Goal: Complete application form: Complete application form

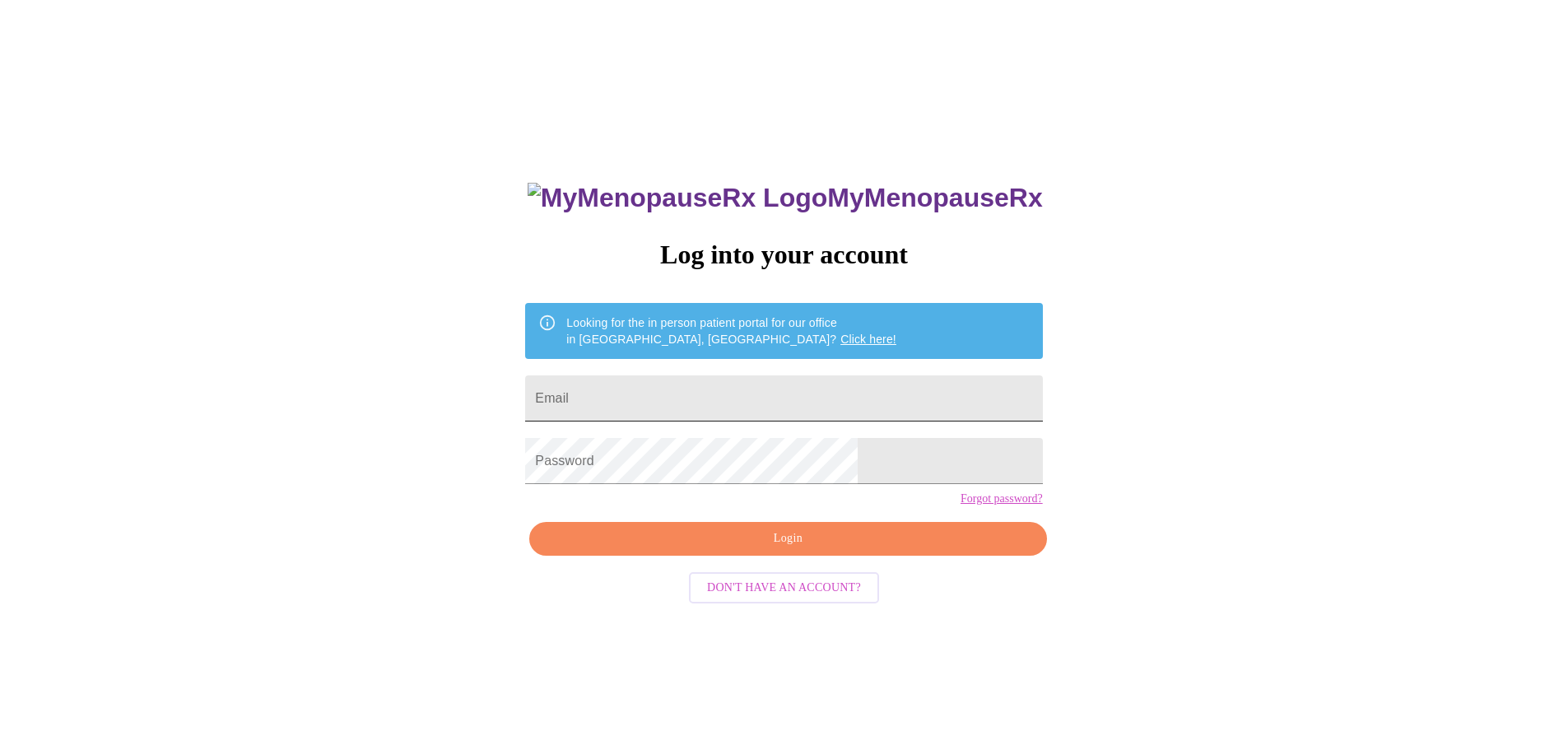
click at [713, 405] on input "Email" at bounding box center [784, 398] width 517 height 46
type input "[EMAIL_ADDRESS][DOMAIN_NAME]"
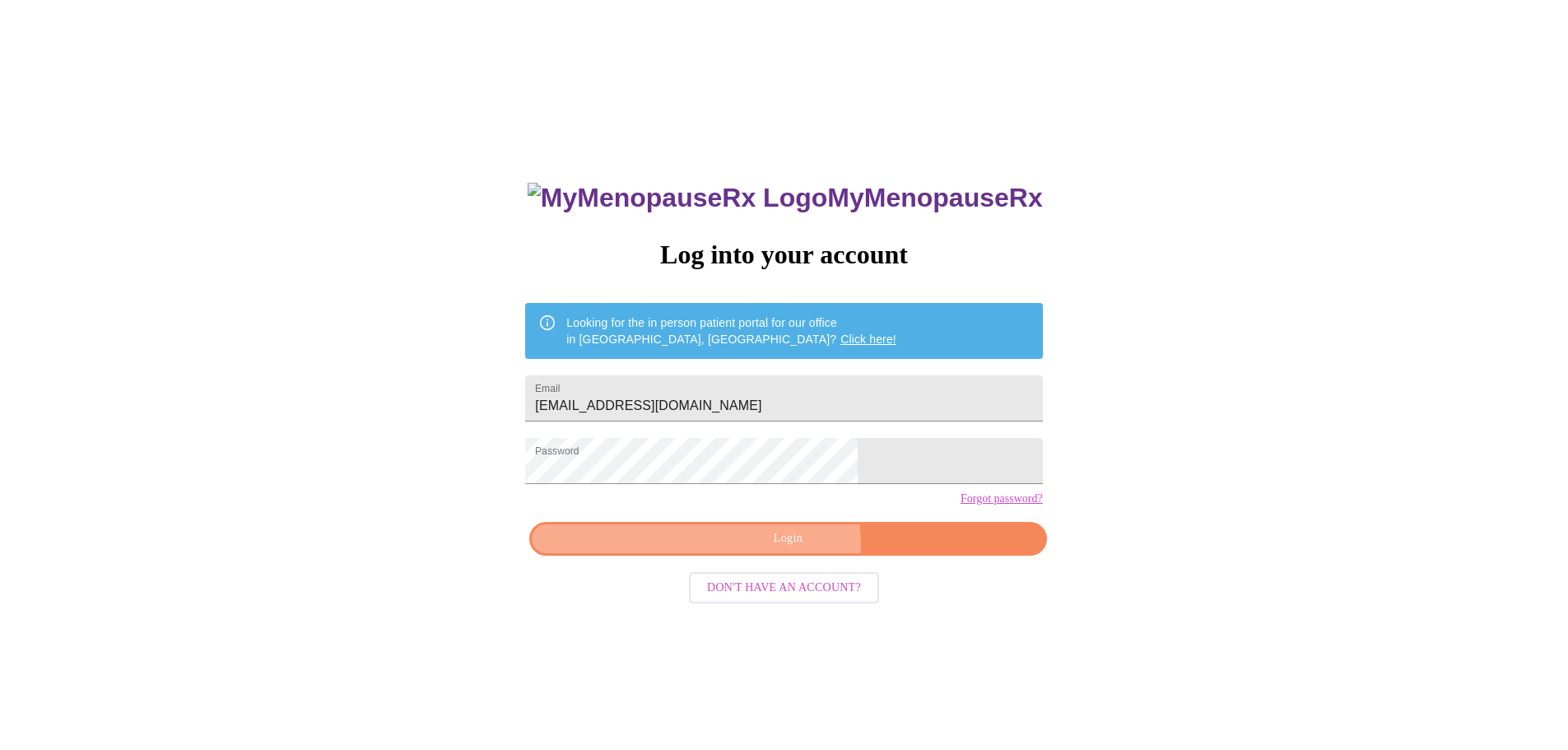
click at [762, 549] on span "Login" at bounding box center [787, 538] width 479 height 20
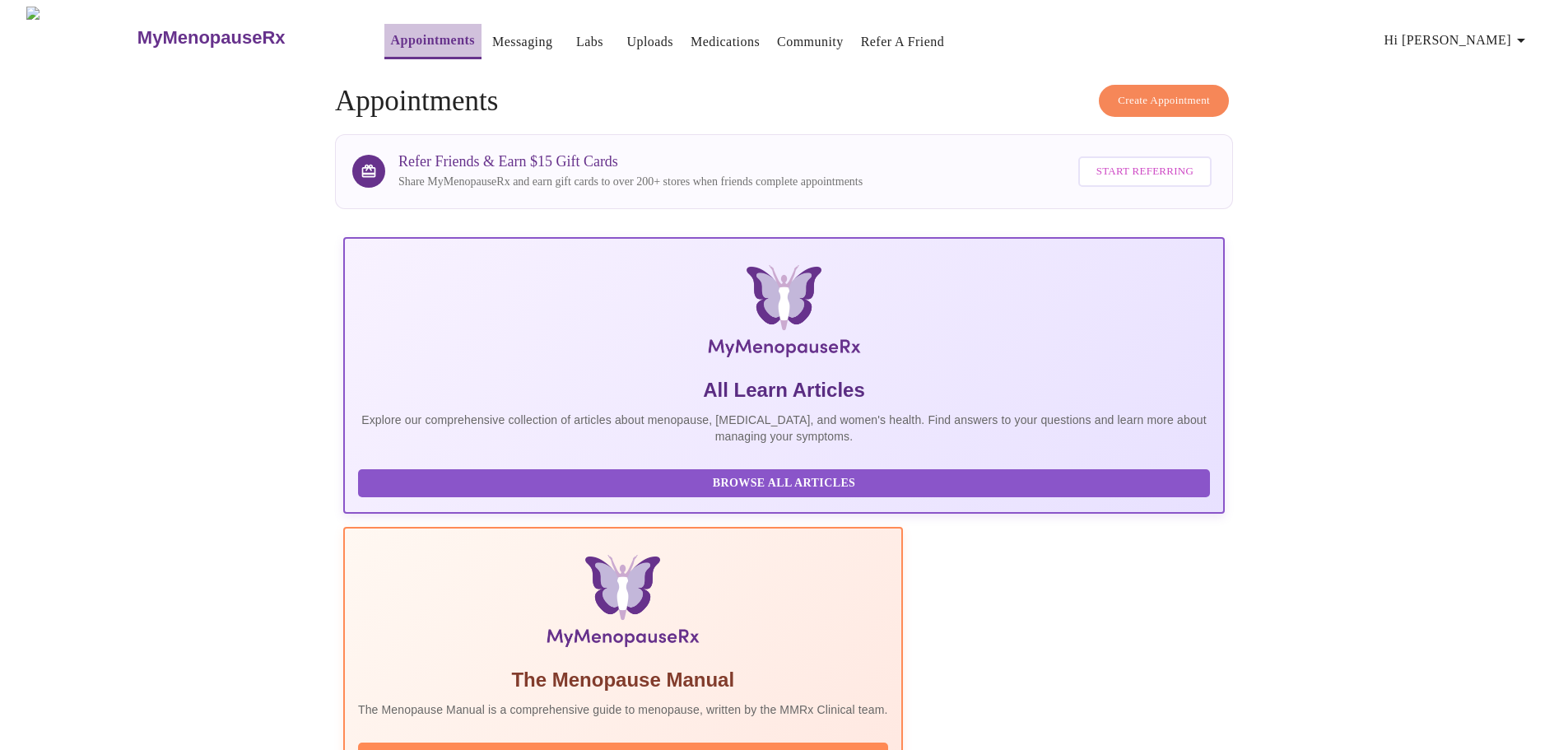
click at [400, 41] on link "Appointments" at bounding box center [433, 39] width 84 height 23
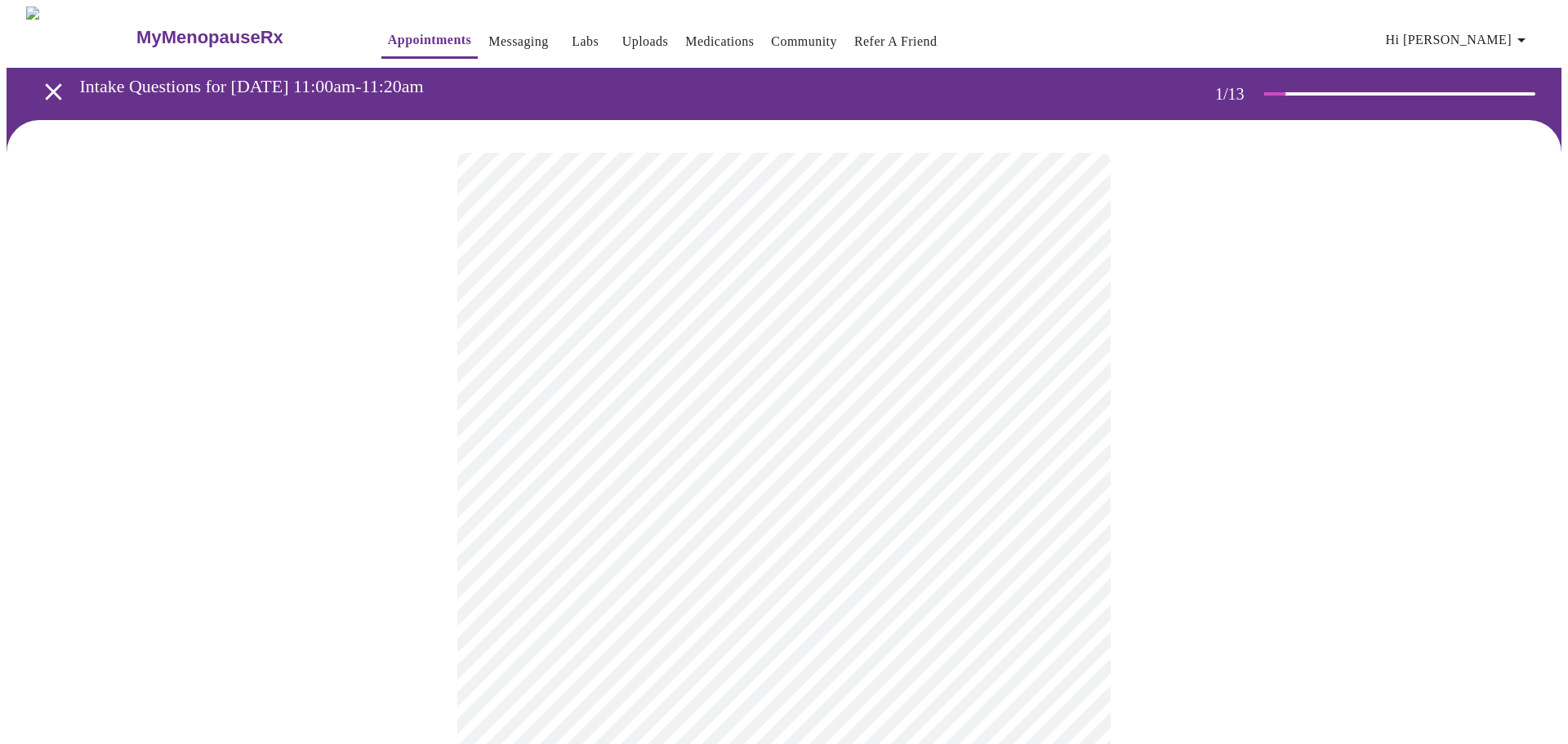
click at [813, 372] on body "MyMenopauseRx Appointments Messaging Labs Uploads Medications Community Refer a…" at bounding box center [784, 752] width 1554 height 1493
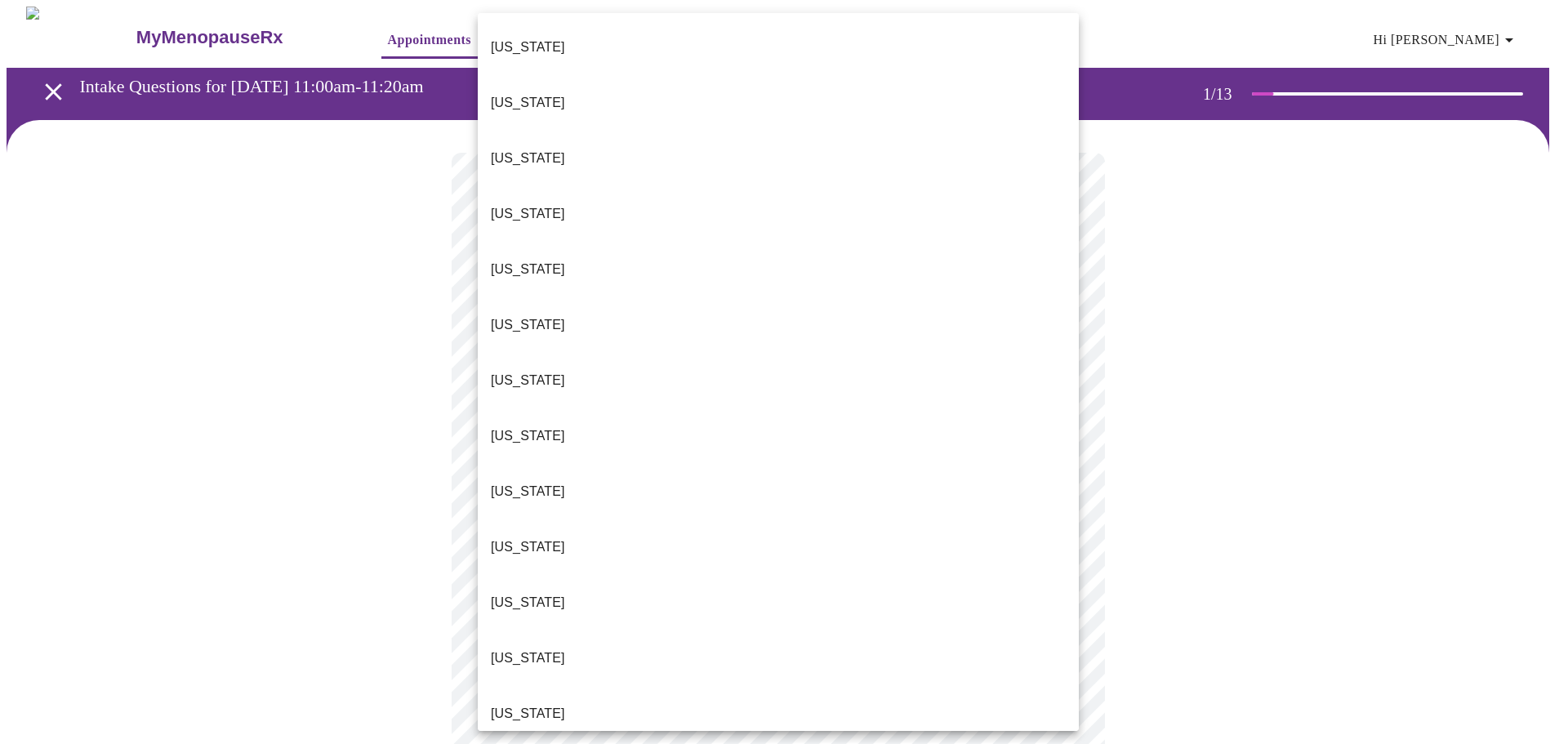
drag, startPoint x: 619, startPoint y: 569, endPoint x: 546, endPoint y: 588, distance: 75.4
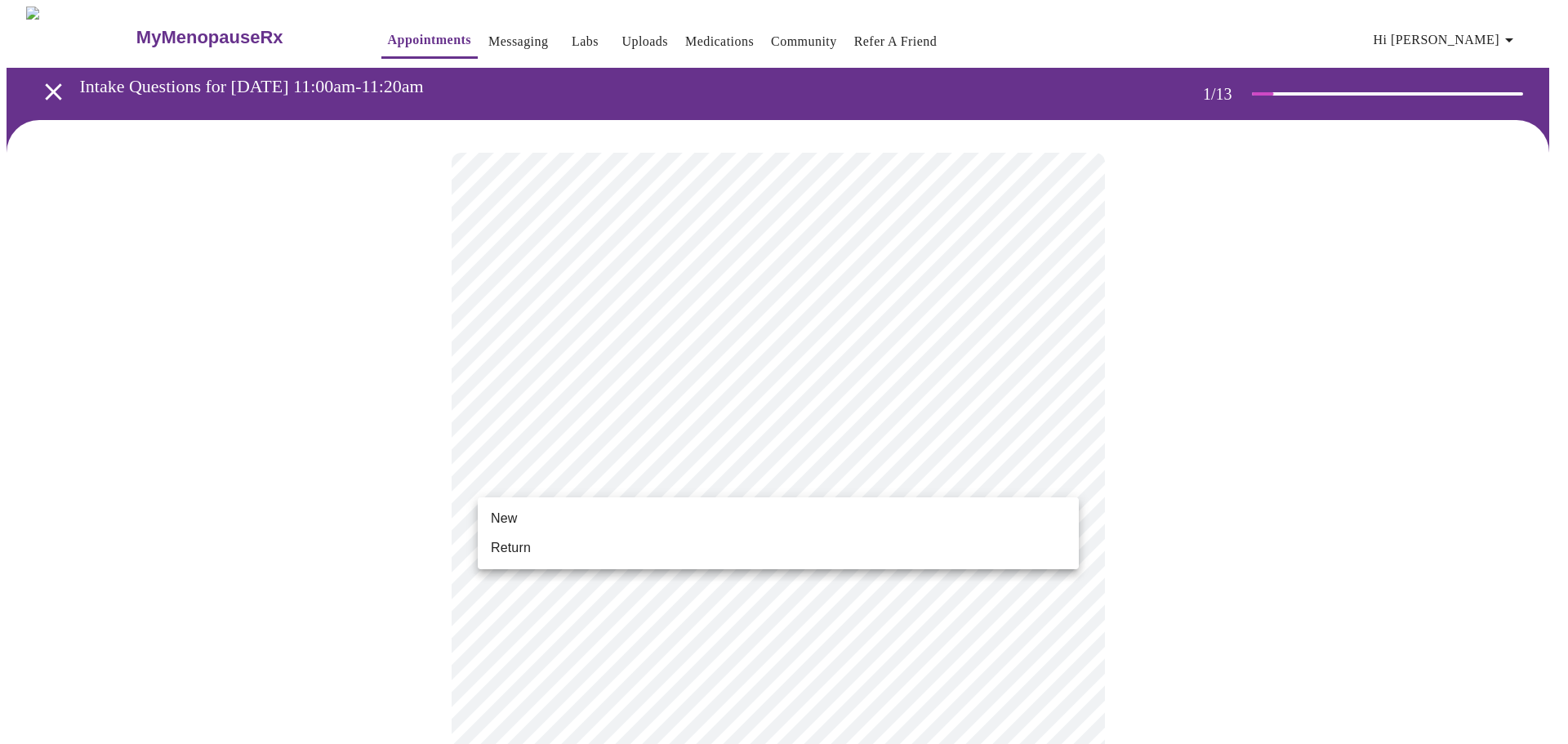
click at [646, 482] on body "MyMenopauseRx Appointments Messaging Labs Uploads Medications Community Refer a…" at bounding box center [784, 748] width 1554 height 1483
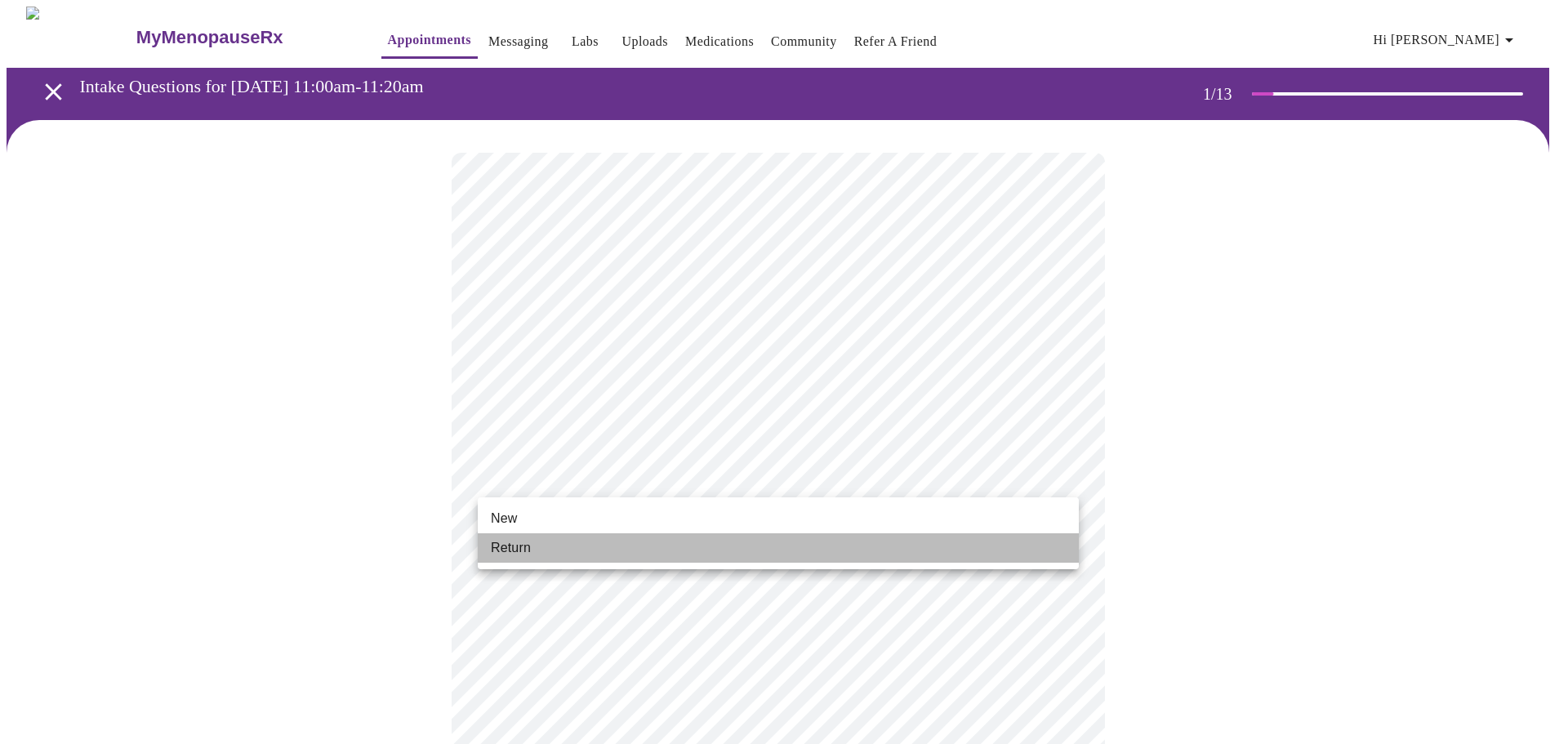
click at [605, 544] on li "Return" at bounding box center [778, 548] width 601 height 29
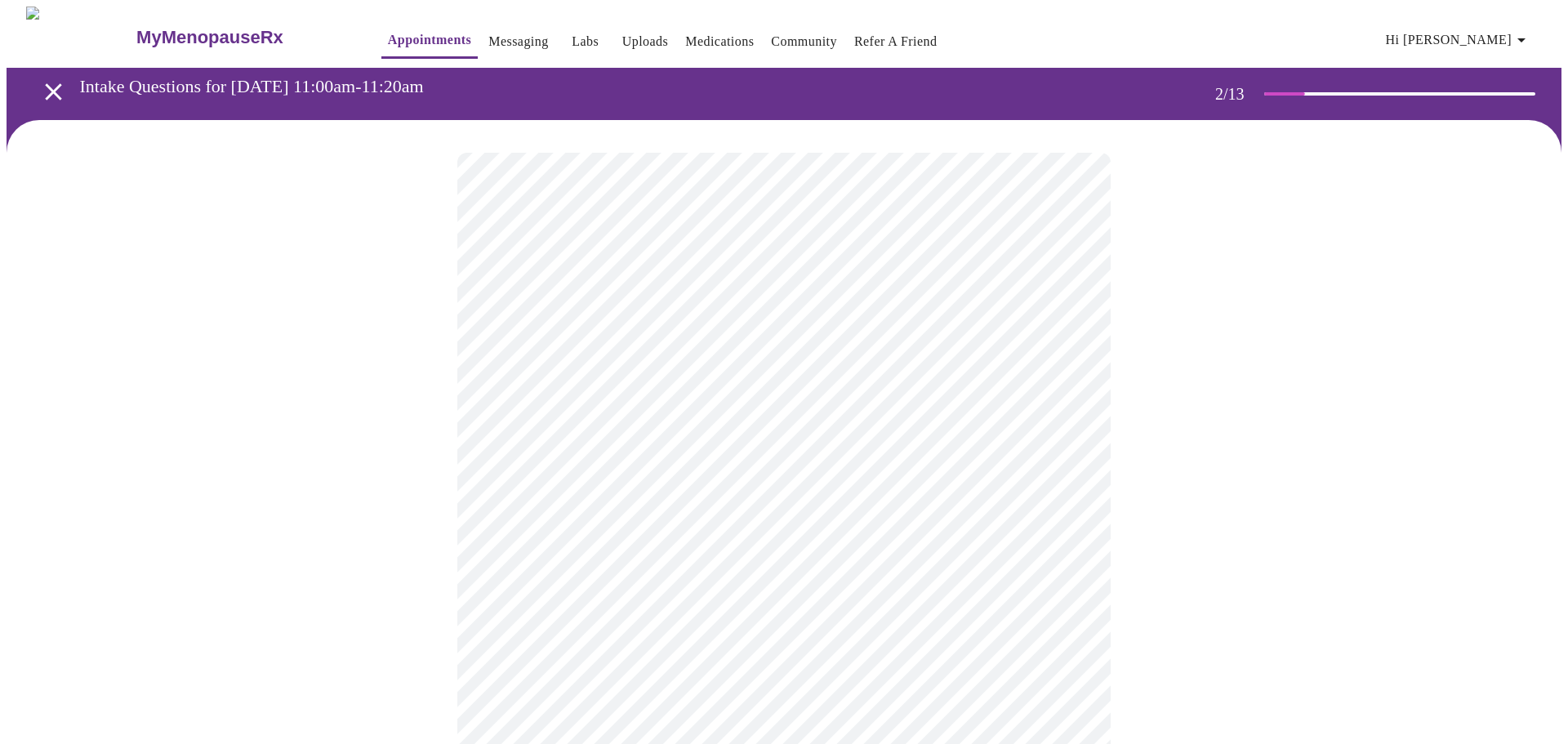
click at [814, 327] on body "MyMenopauseRx Appointments Messaging Labs Uploads Medications Community Refer a…" at bounding box center [784, 497] width 1554 height 982
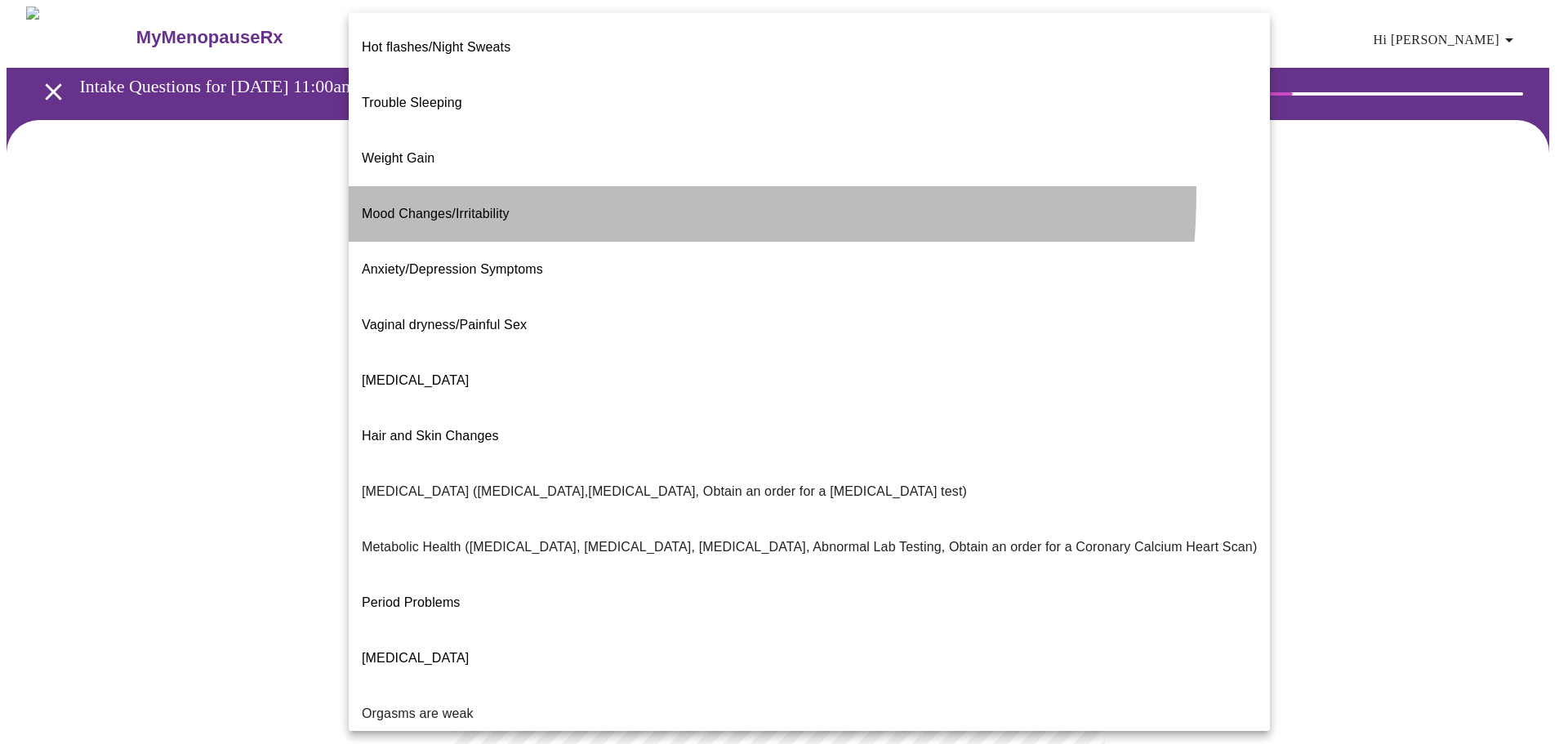
click at [515, 186] on li "Mood Changes/Irritability" at bounding box center [809, 213] width 921 height 55
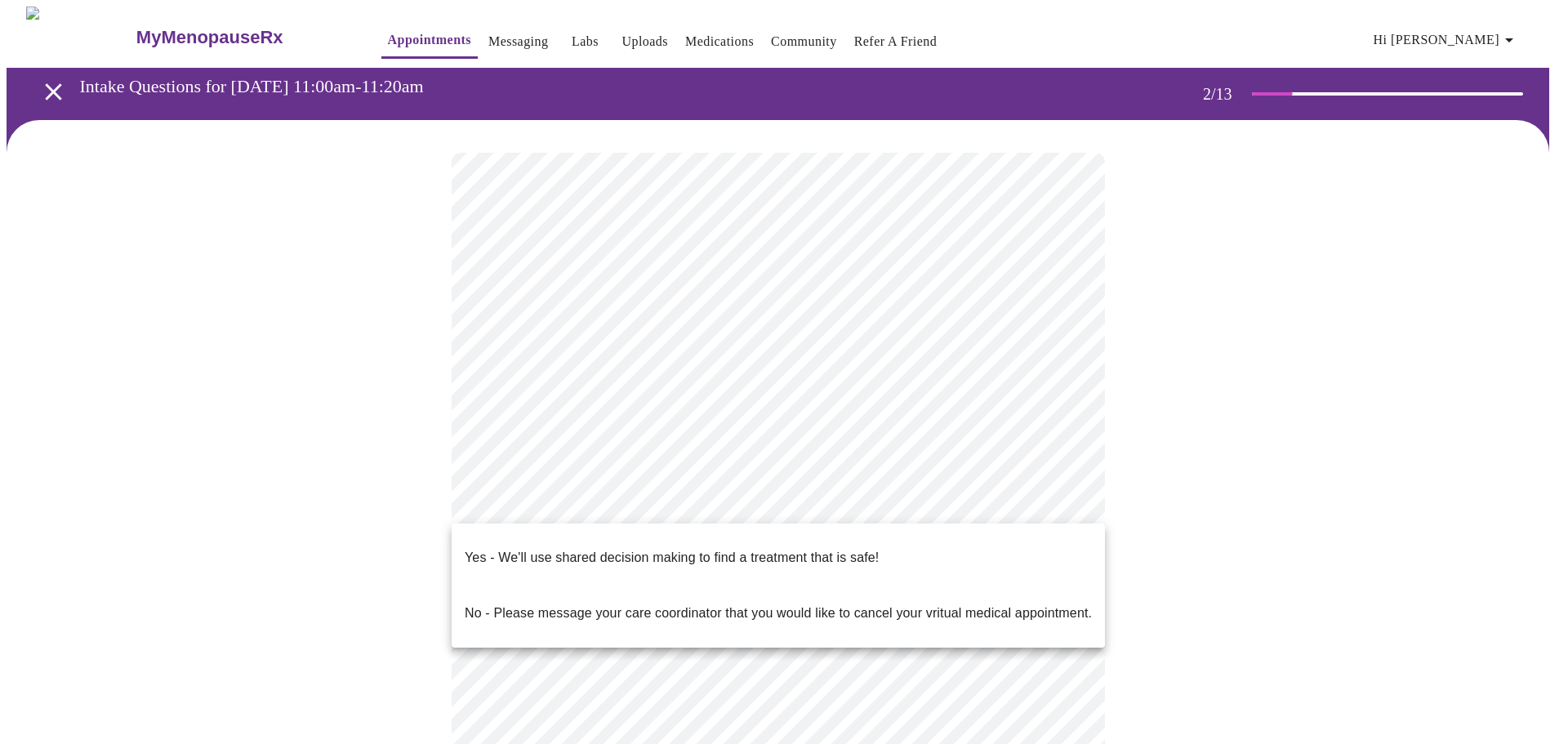
click at [698, 492] on body "MyMenopauseRx Appointments Messaging Labs Uploads Medications Community Refer a…" at bounding box center [784, 492] width 1554 height 972
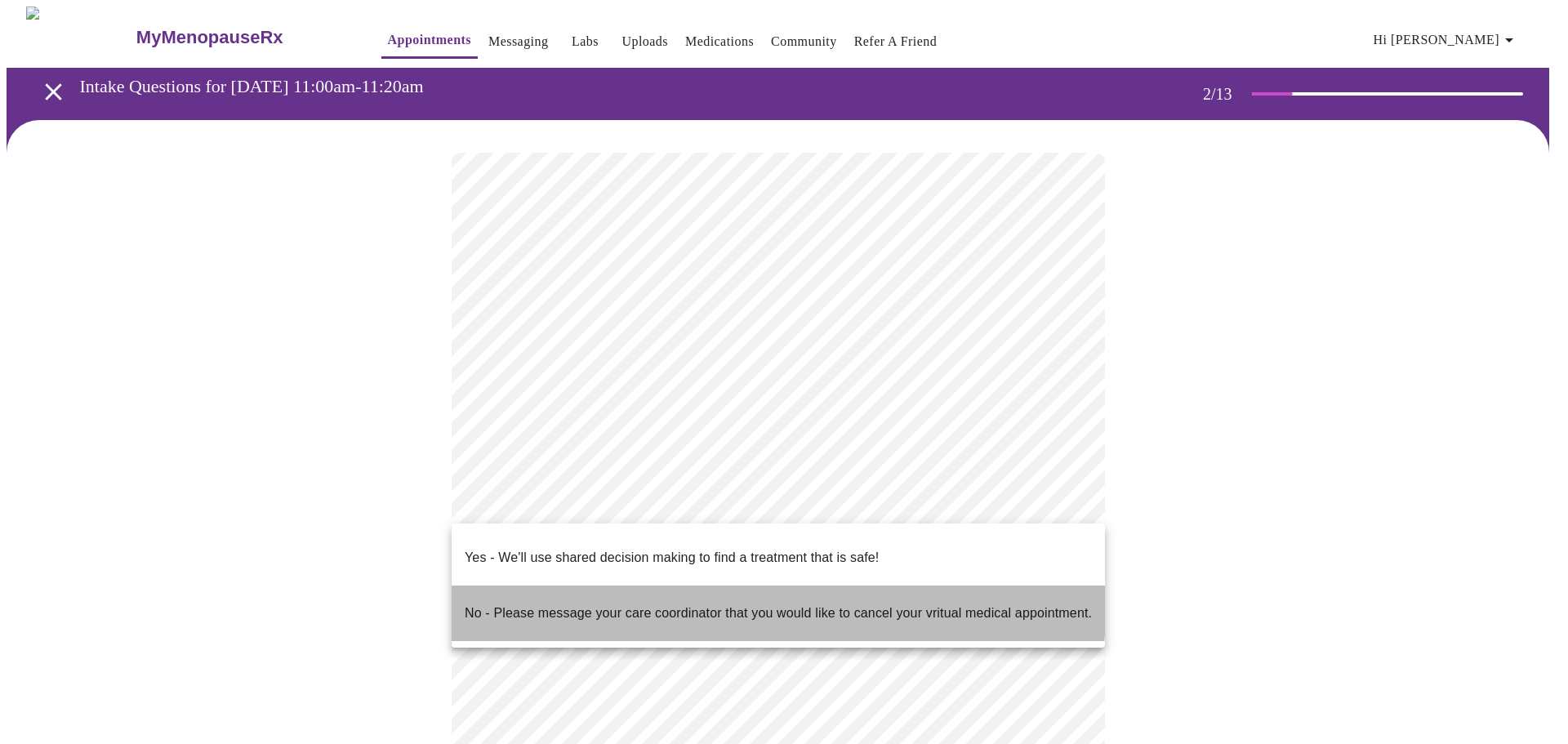
click at [653, 604] on p "No - Please message your care coordinator that you would like to cancel your vr…" at bounding box center [778, 614] width 627 height 20
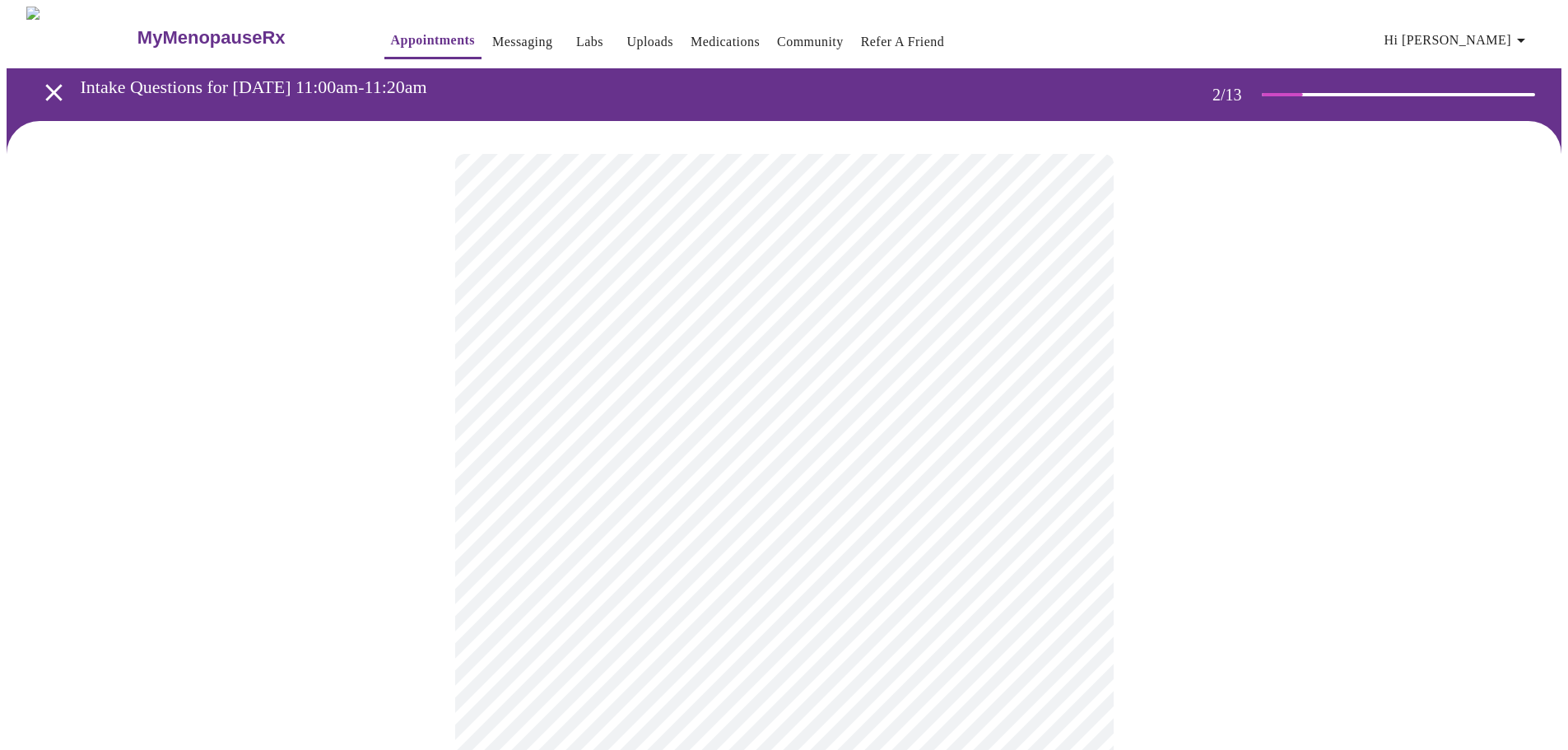
scroll to position [165, 0]
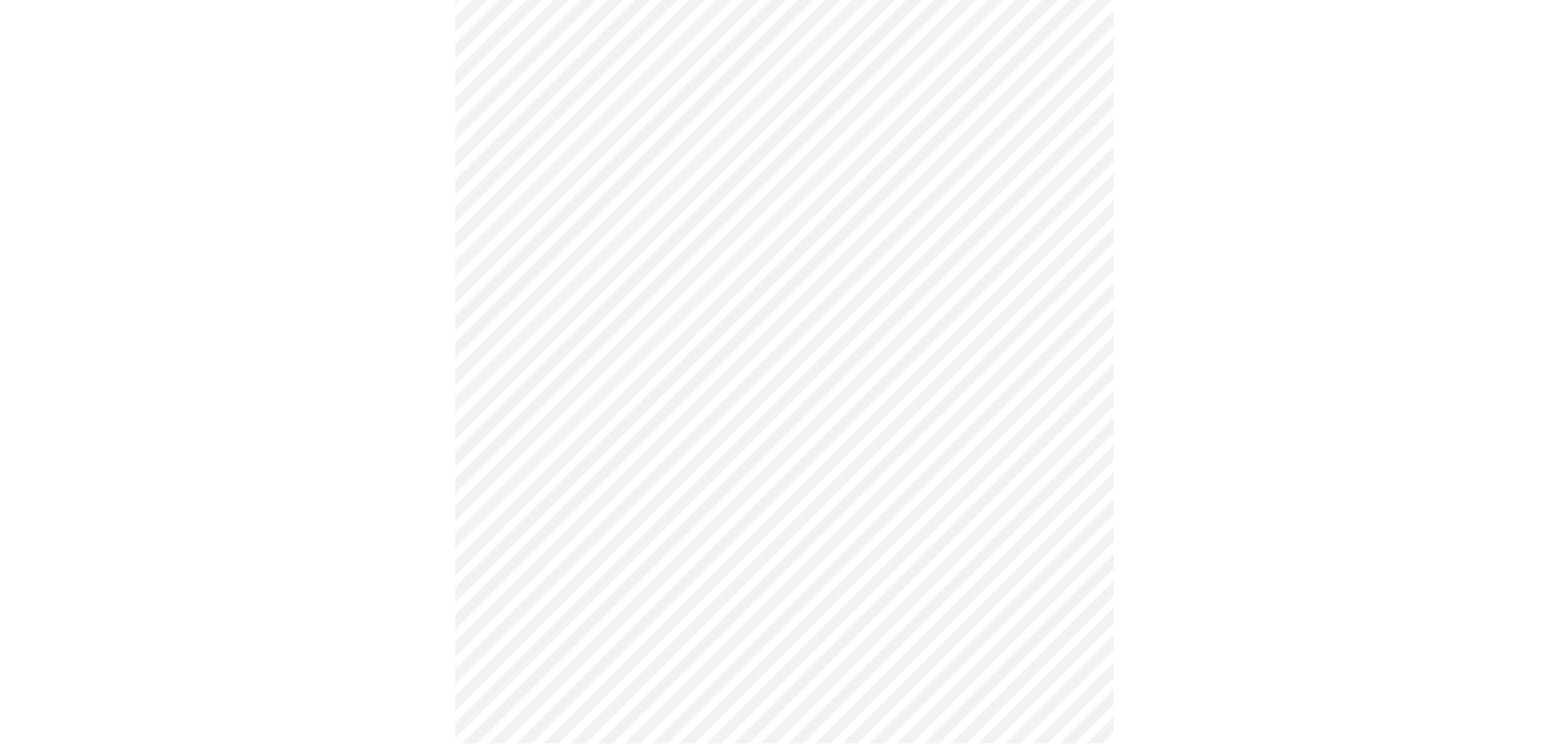
click at [1115, 560] on div at bounding box center [784, 366] width 1555 height 821
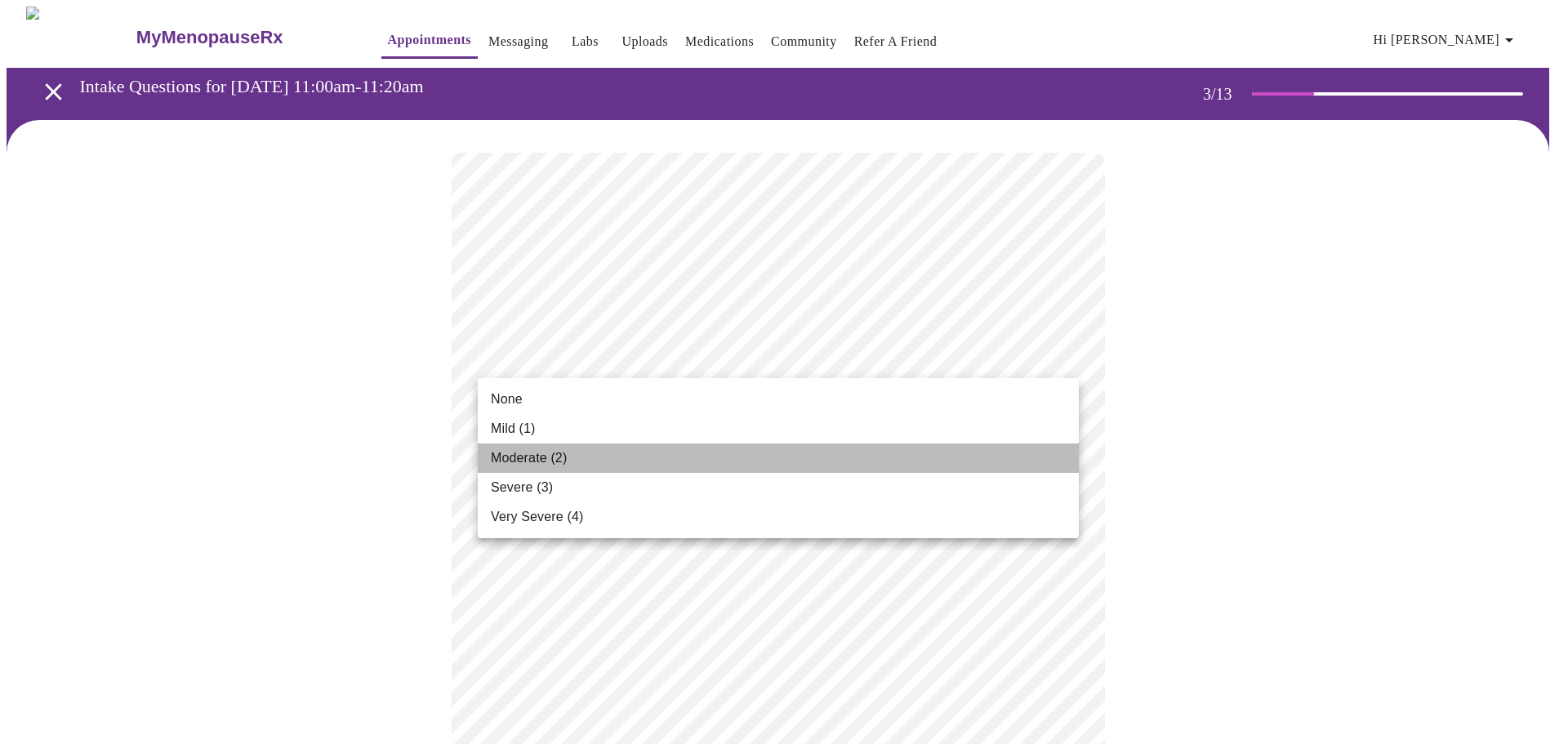
click at [573, 464] on li "Moderate (2)" at bounding box center [778, 458] width 601 height 29
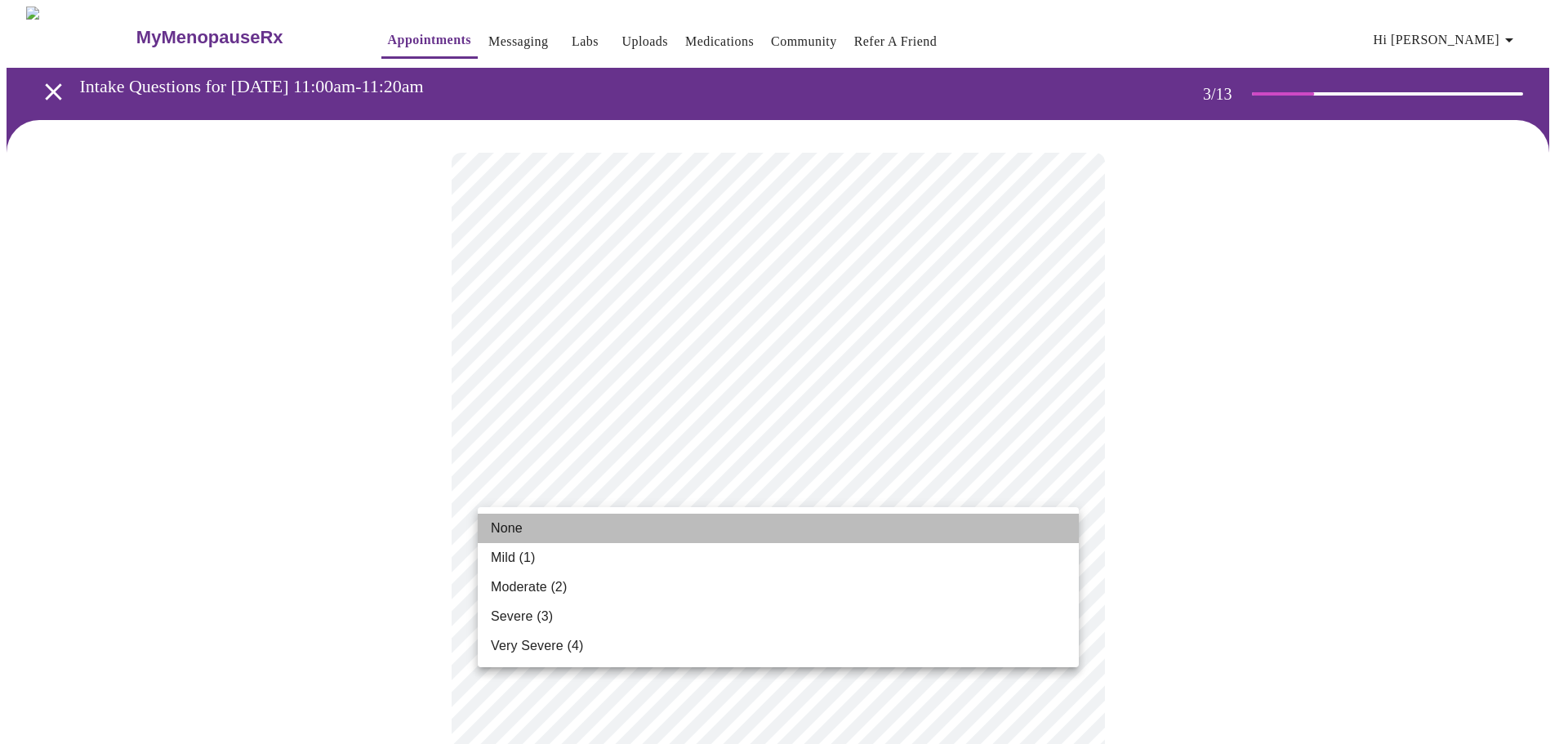
click at [608, 538] on li "None" at bounding box center [778, 529] width 601 height 29
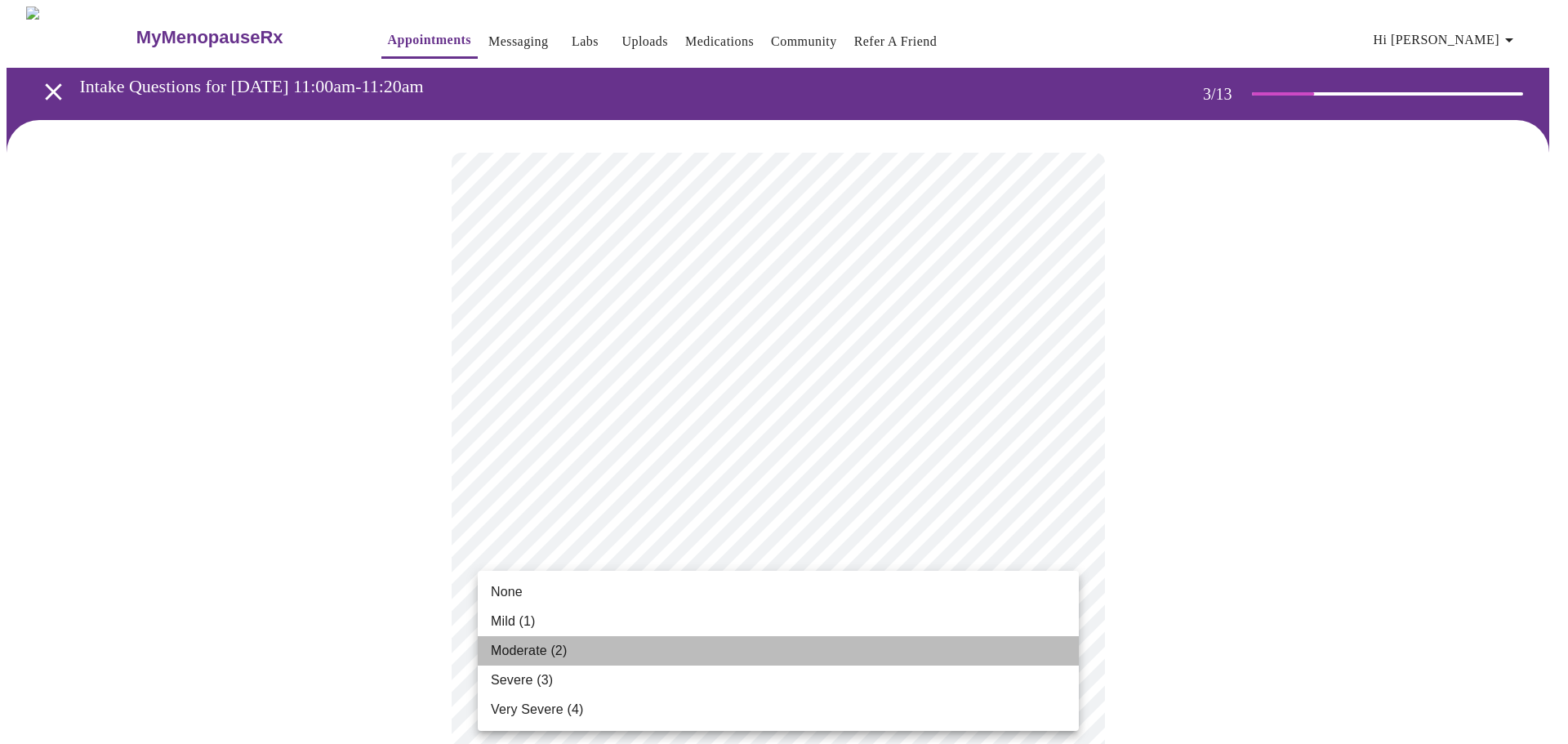
click at [671, 650] on li "Moderate (2)" at bounding box center [778, 651] width 601 height 29
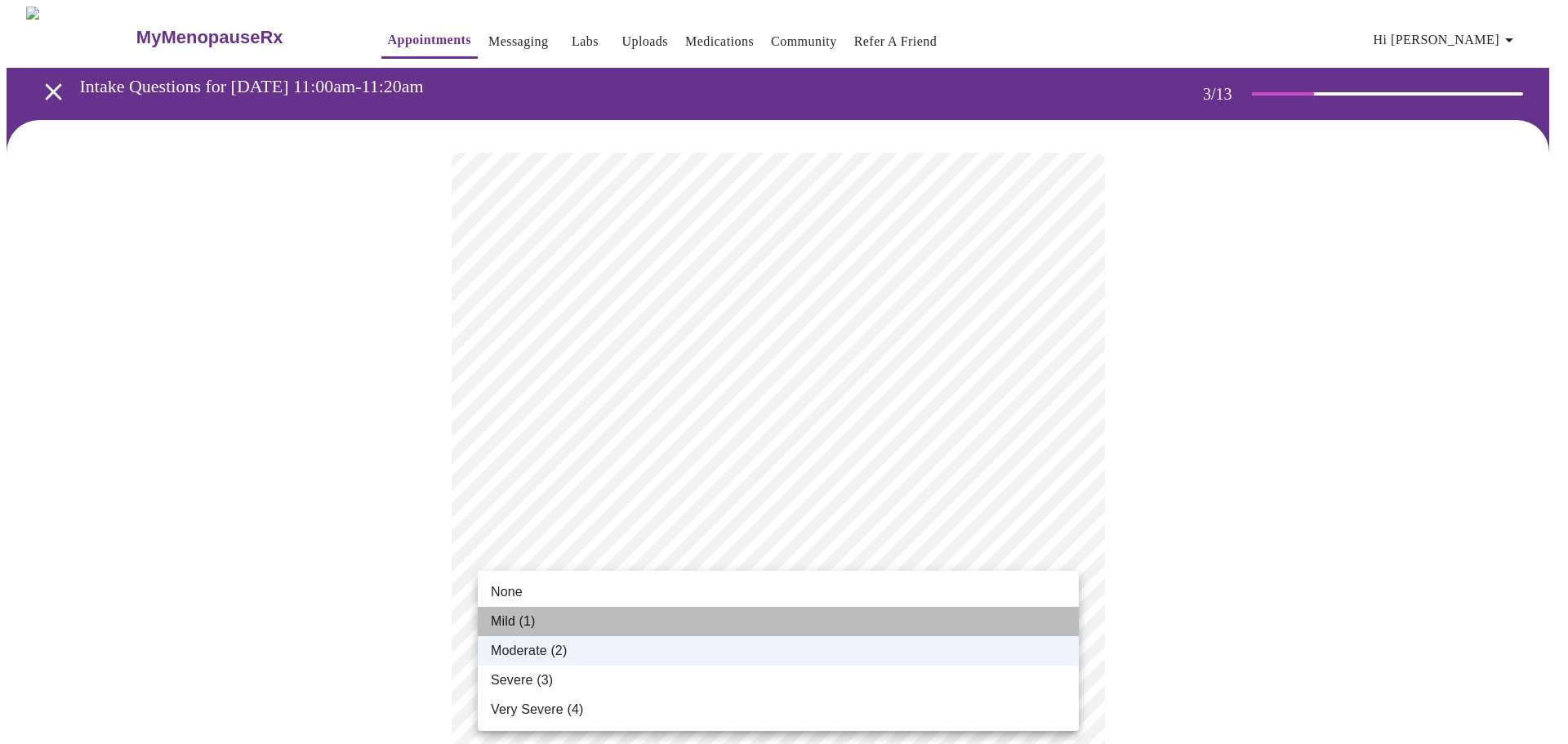
click at [695, 620] on li "Mild (1)" at bounding box center [778, 621] width 601 height 29
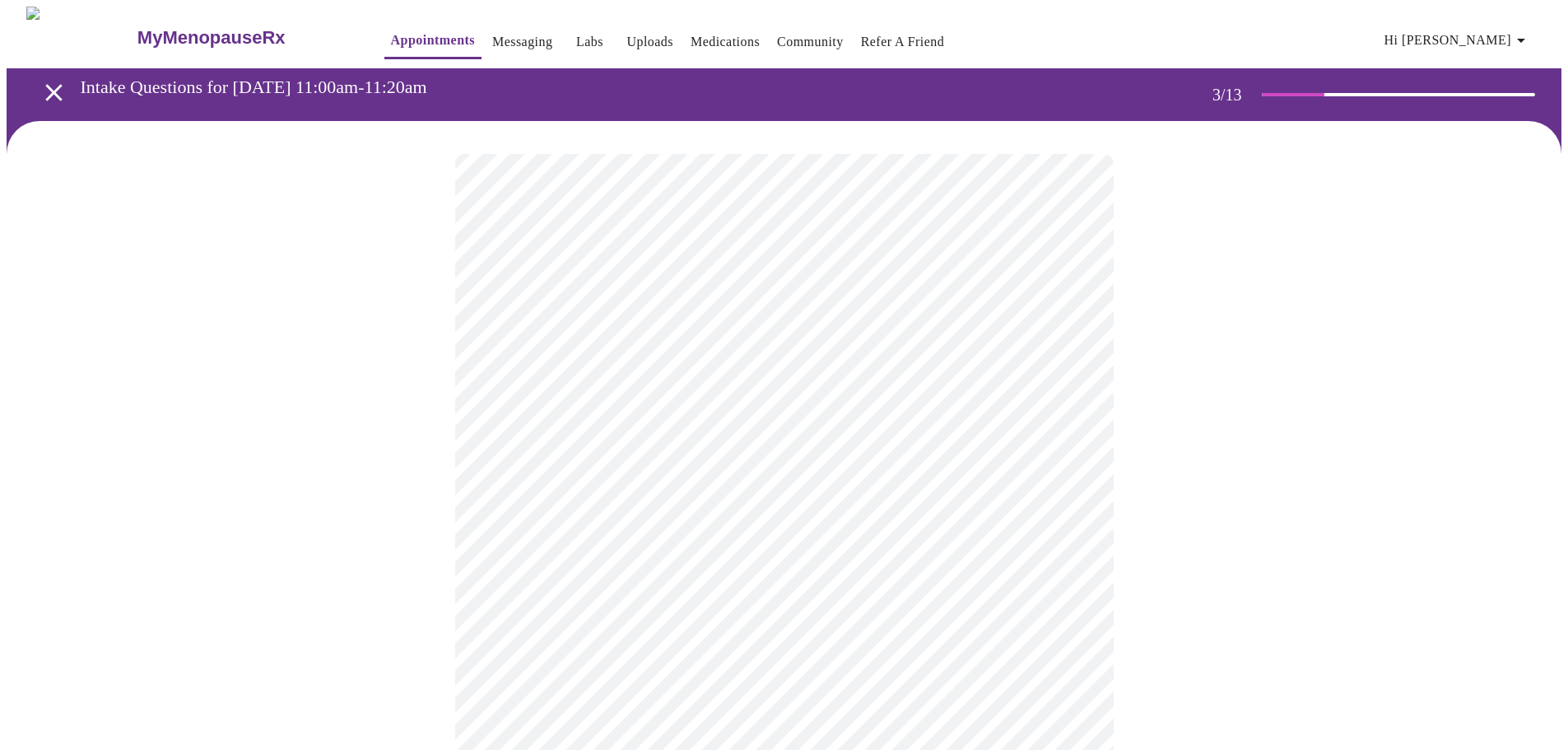
scroll to position [82, 0]
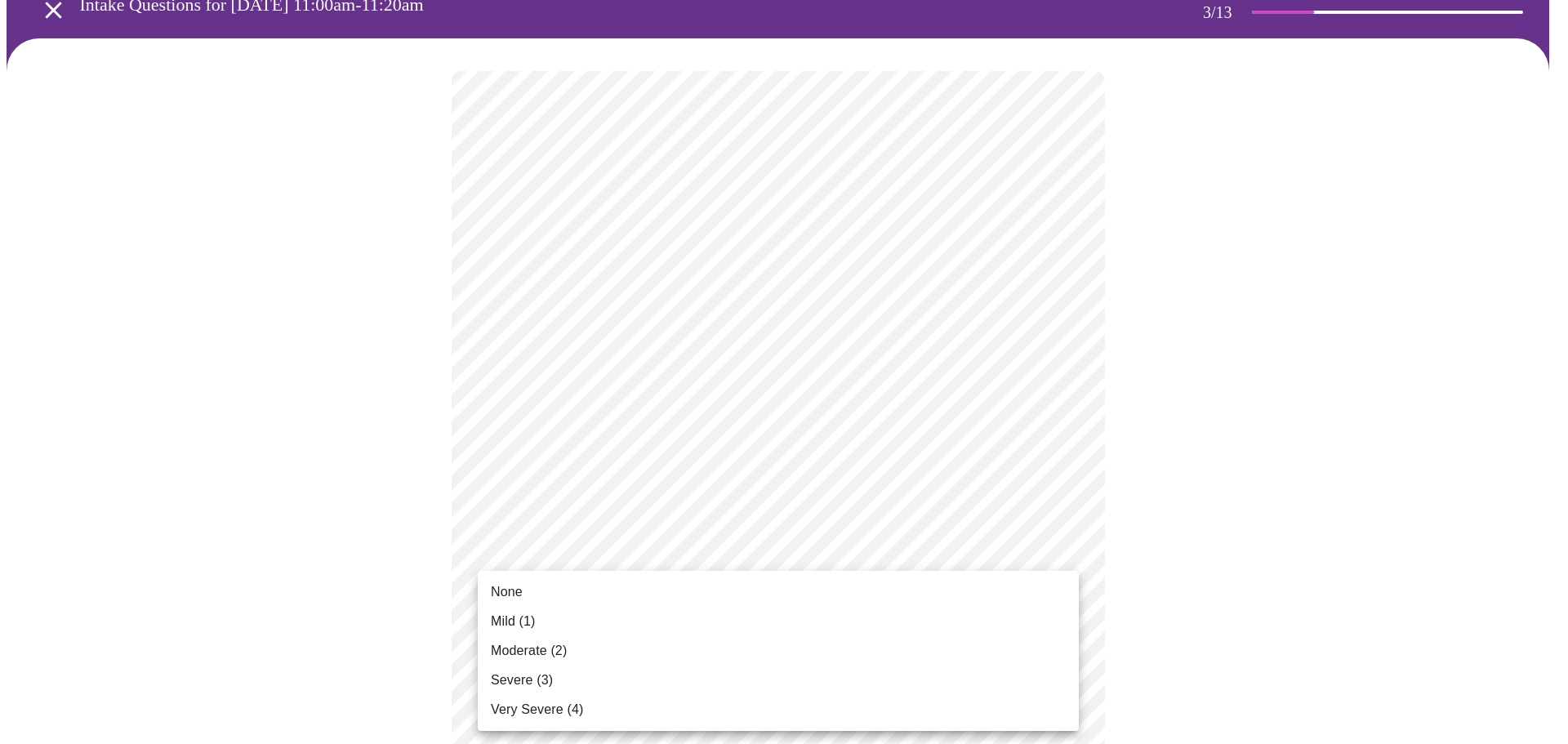
click at [603, 662] on li "Moderate (2)" at bounding box center [778, 651] width 601 height 29
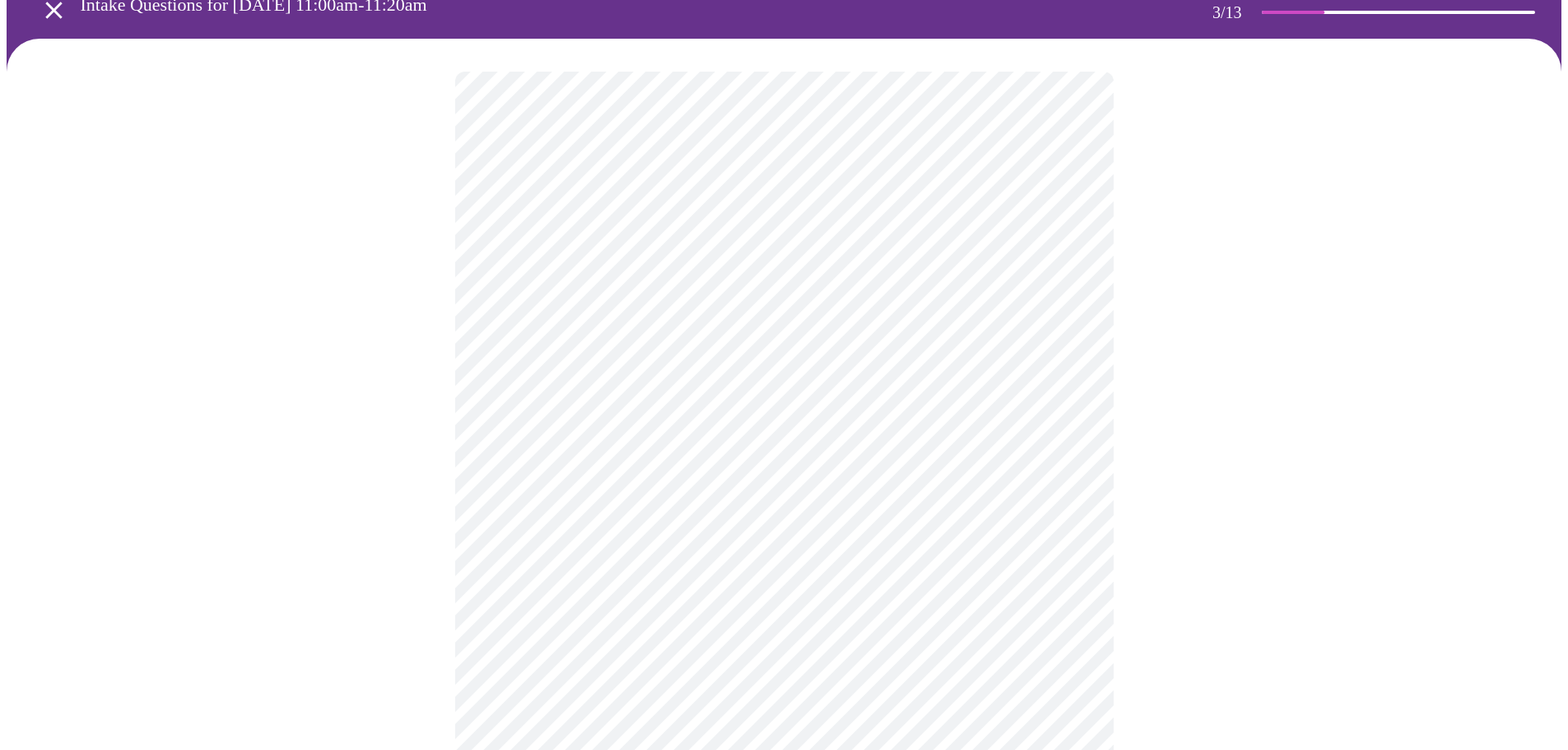
scroll to position [247, 0]
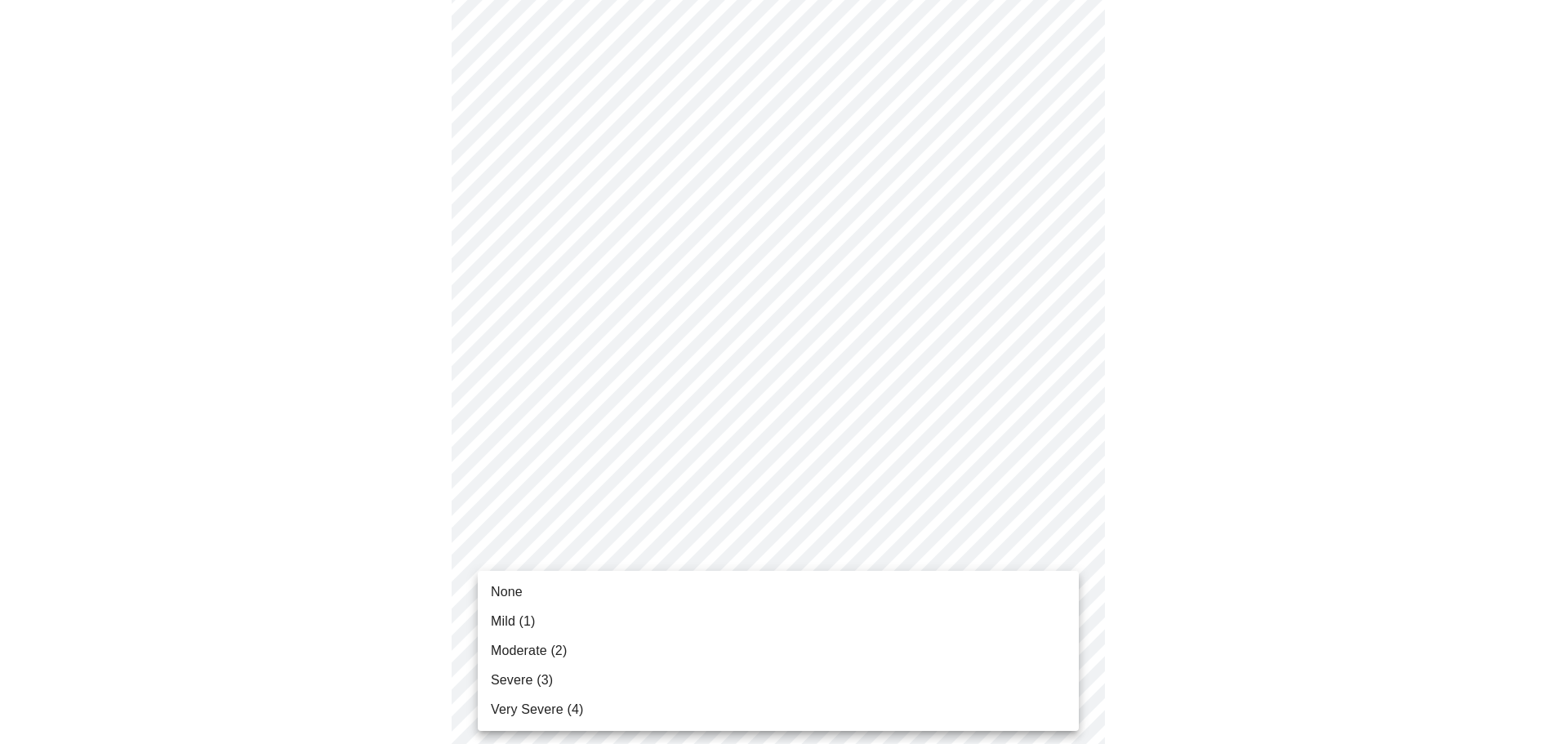
click at [685, 688] on li "Severe (3)" at bounding box center [778, 680] width 601 height 29
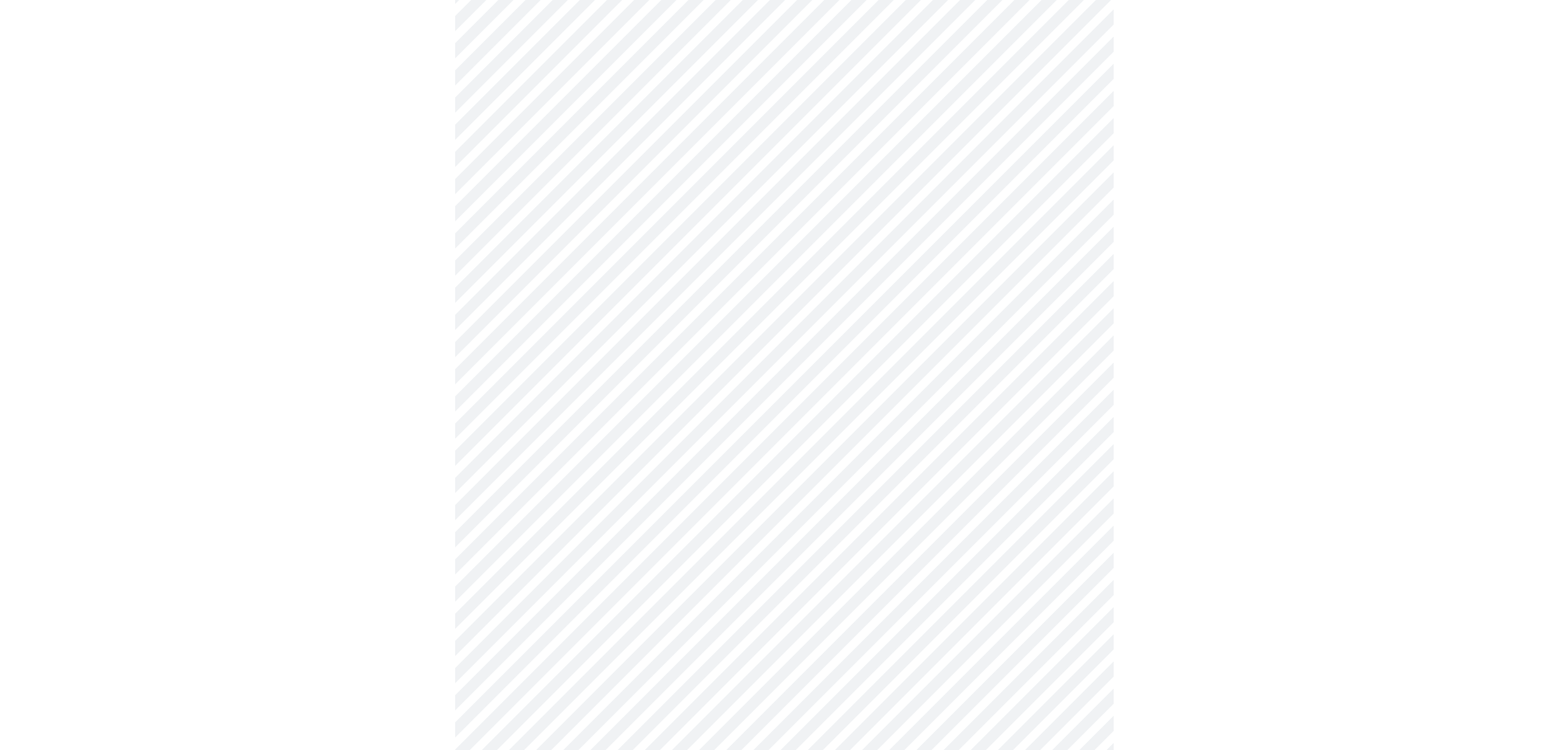
scroll to position [330, 0]
click at [708, 640] on body "MyMenopauseRx Appointments Messaging Labs Uploads Medications Community Refer a…" at bounding box center [790, 714] width 1567 height 2075
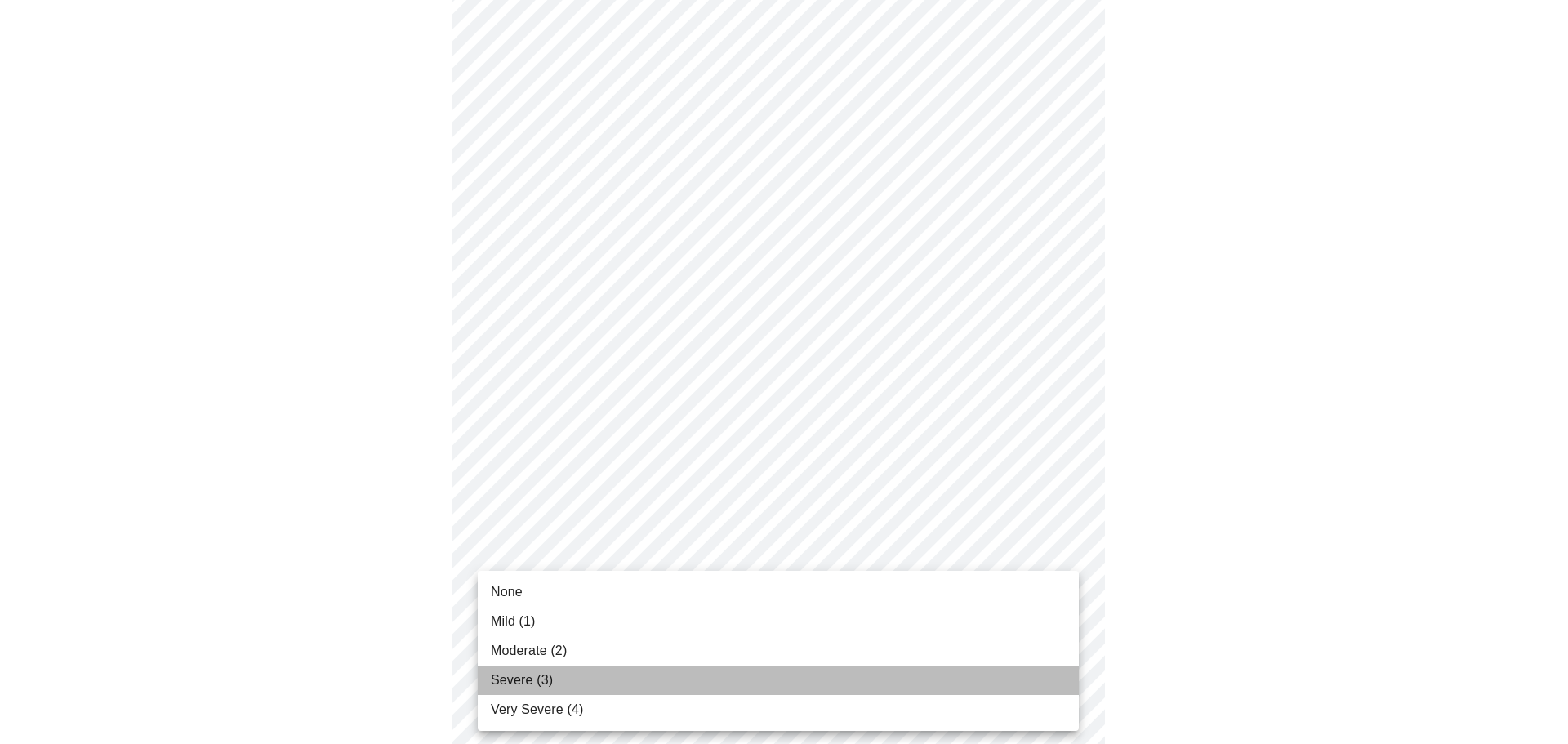
click at [662, 685] on li "Severe (3)" at bounding box center [778, 680] width 601 height 29
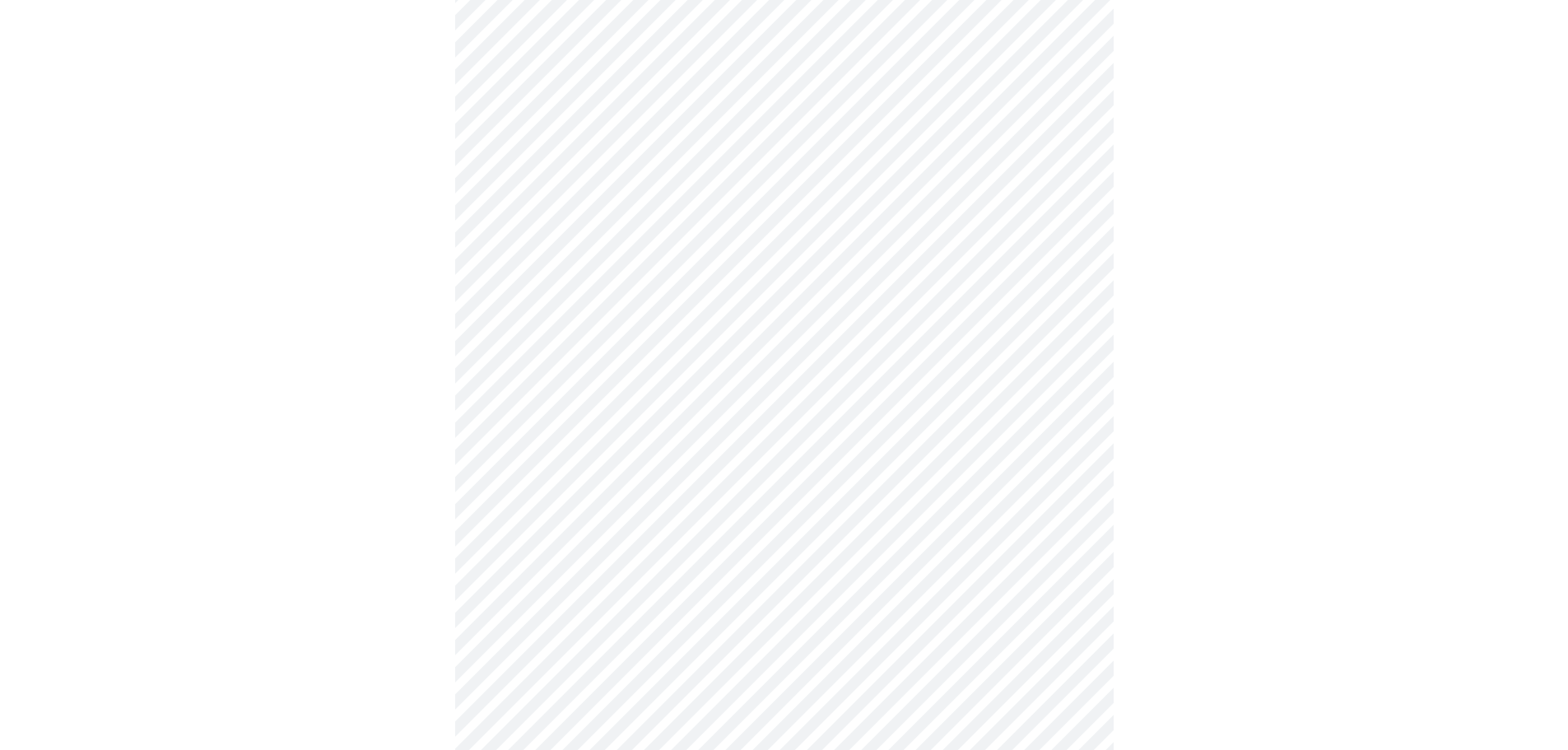
scroll to position [412, 0]
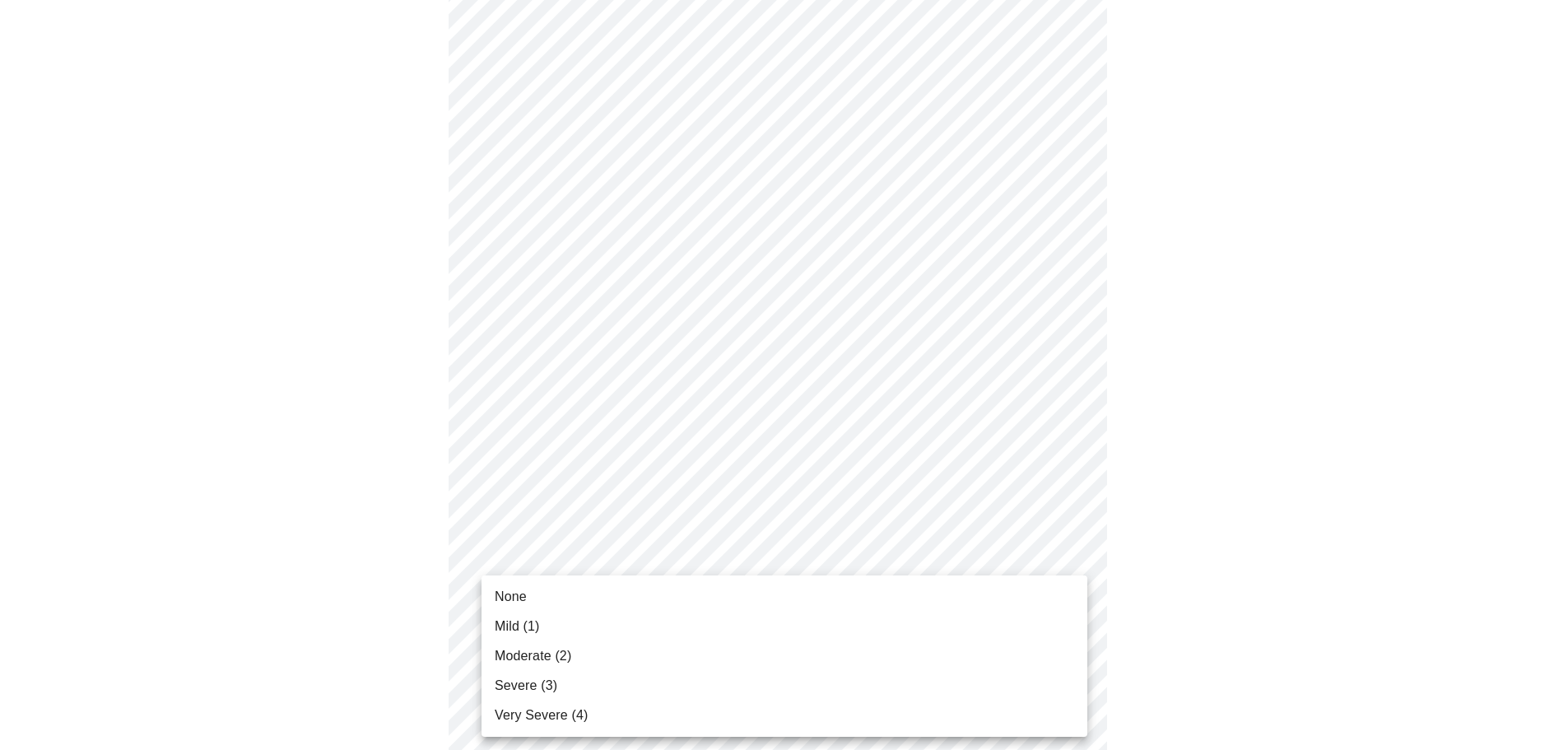
click at [773, 679] on body "MyMenopauseRx Appointments Messaging Labs Uploads Medications Community Refer a…" at bounding box center [784, 621] width 1555 height 2052
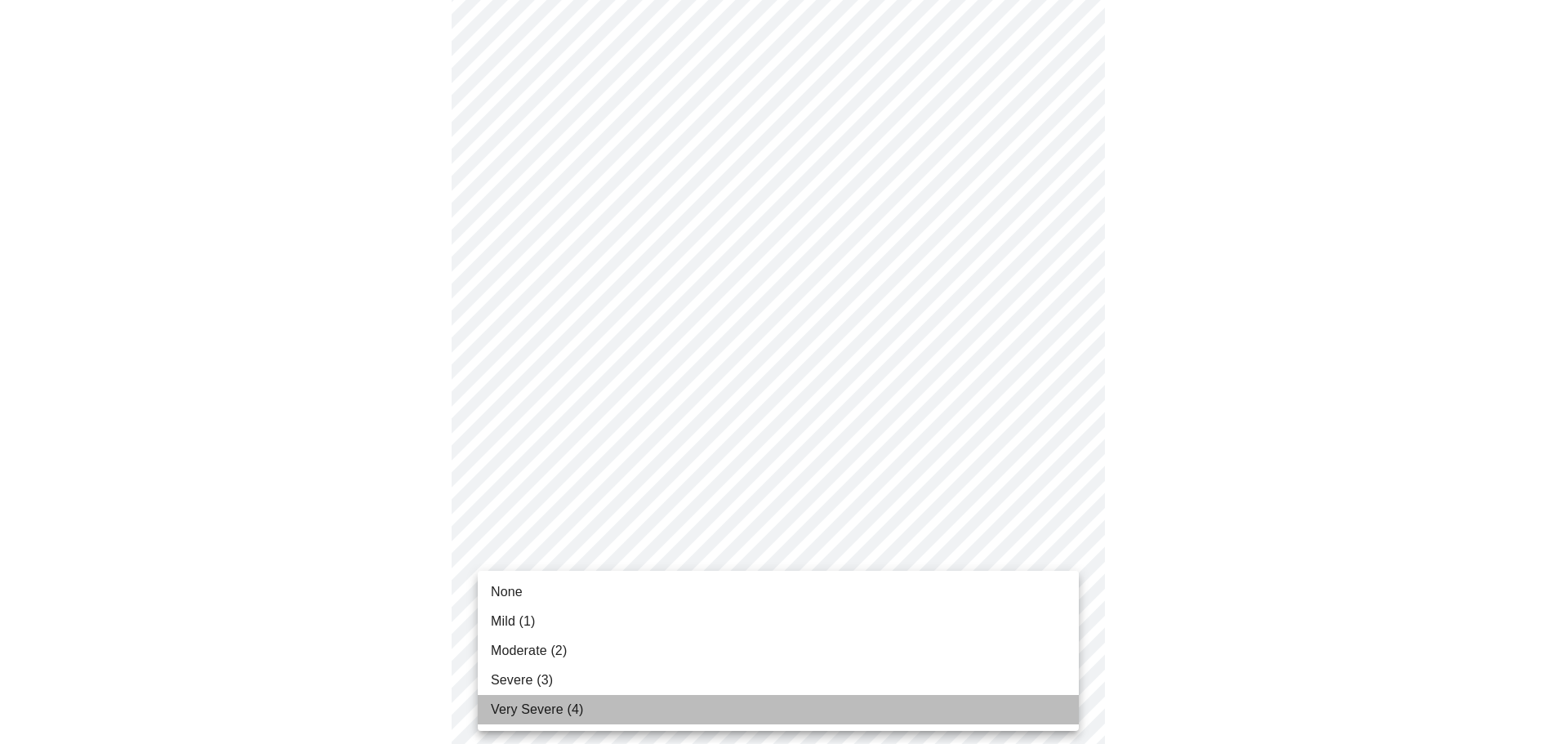
click at [619, 717] on li "Very Severe (4)" at bounding box center [778, 709] width 601 height 29
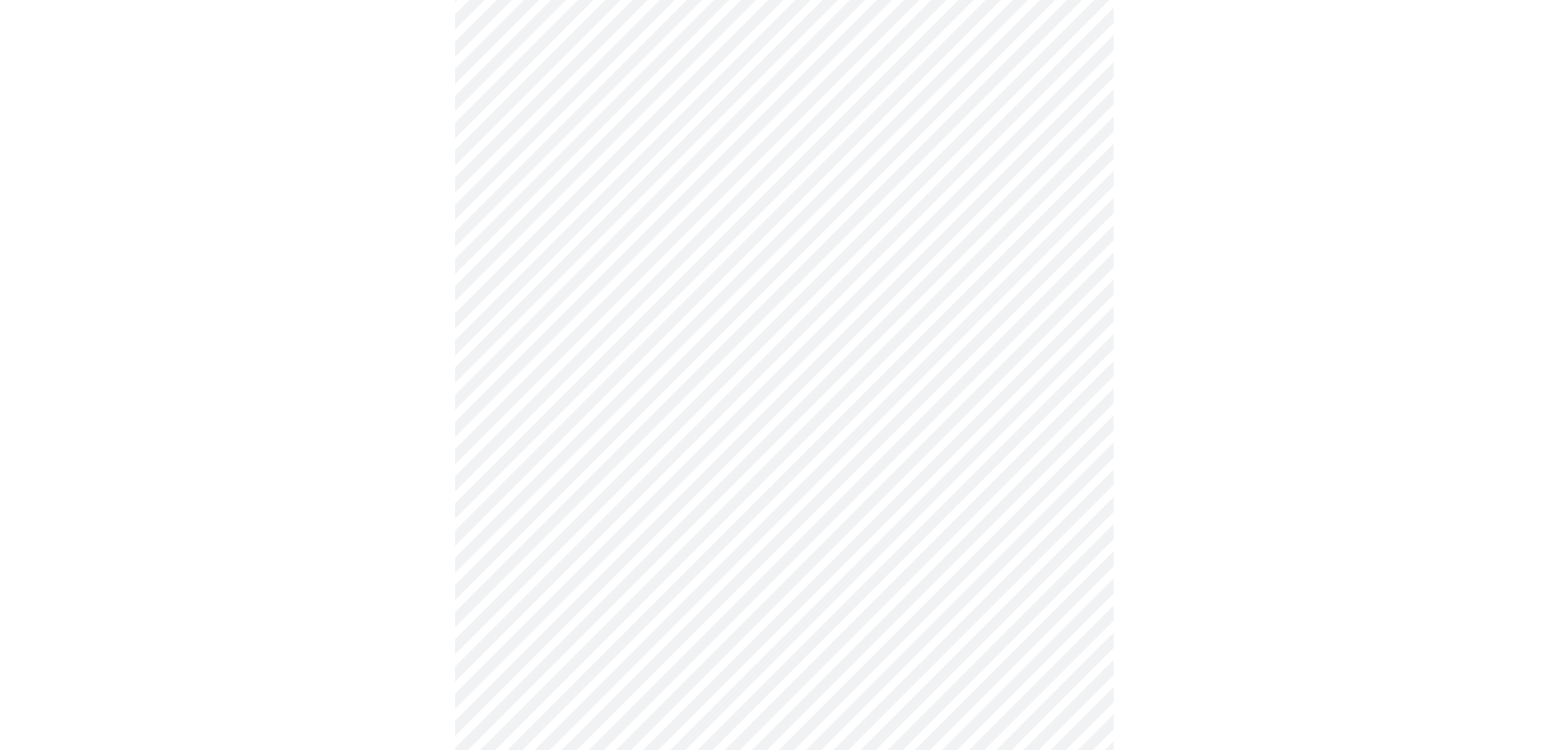
scroll to position [576, 0]
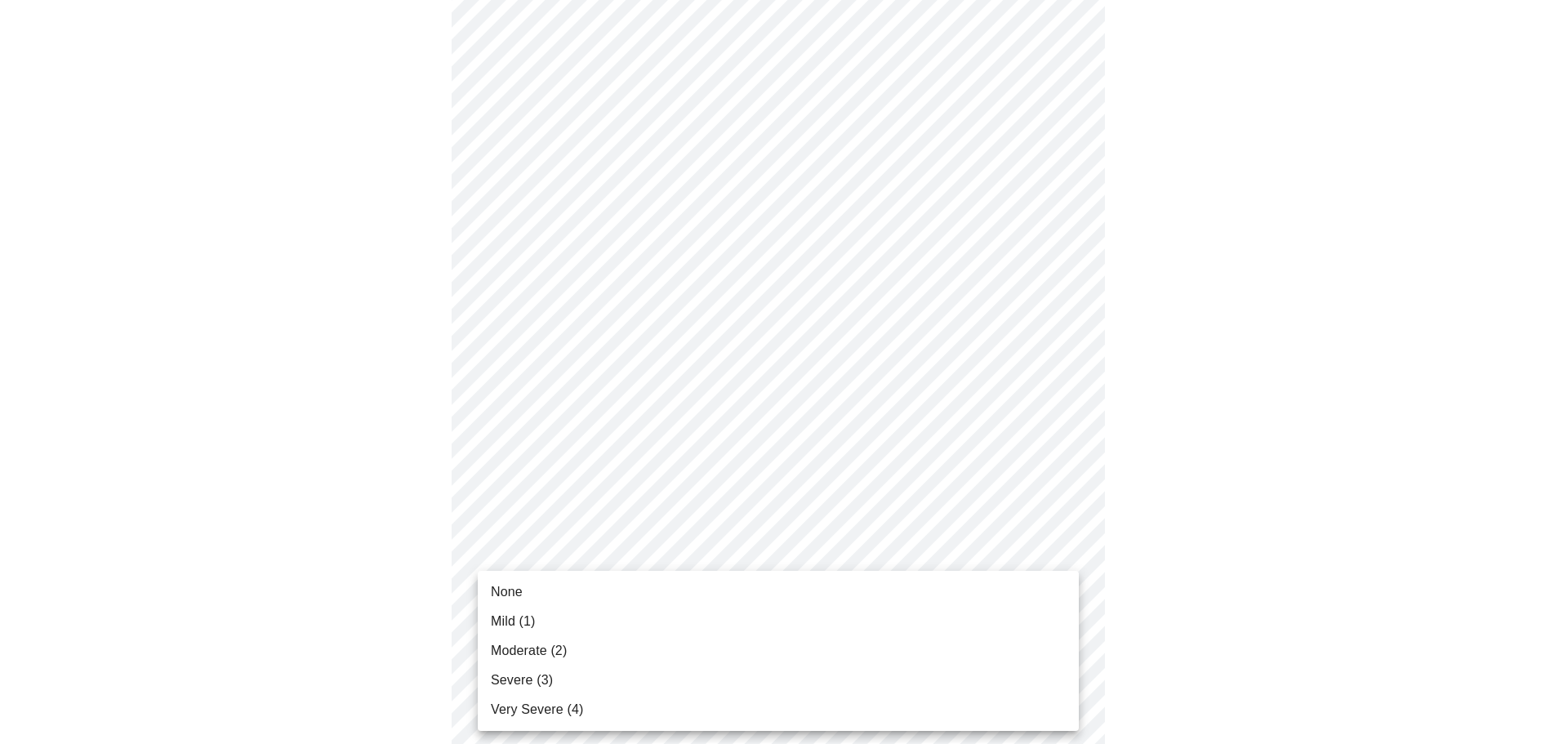
click at [677, 649] on body "MyMenopauseRx Appointments Messaging Labs Uploads Medications Community Refer a…" at bounding box center [784, 441] width 1554 height 2013
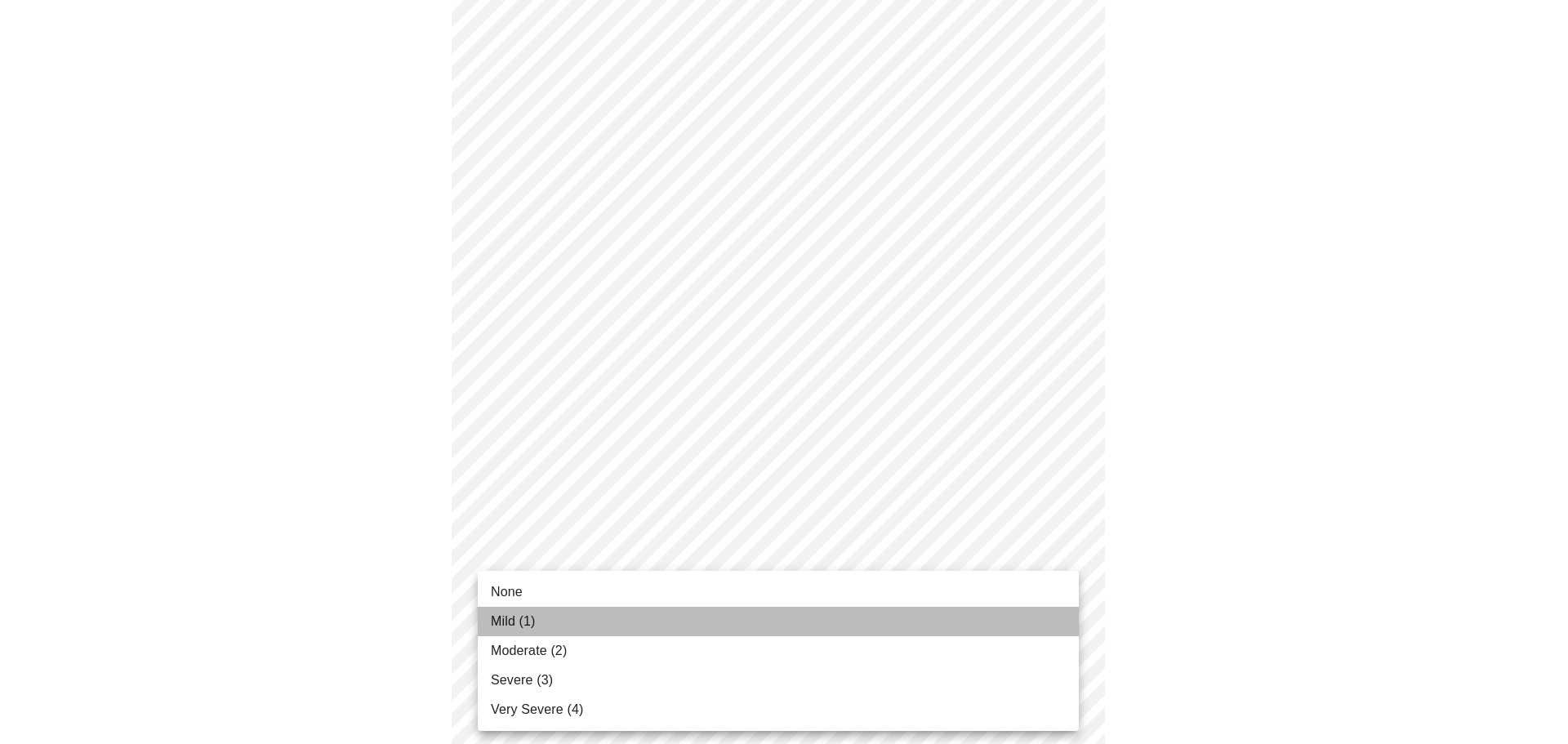
click at [660, 621] on li "Mild (1)" at bounding box center [778, 621] width 601 height 29
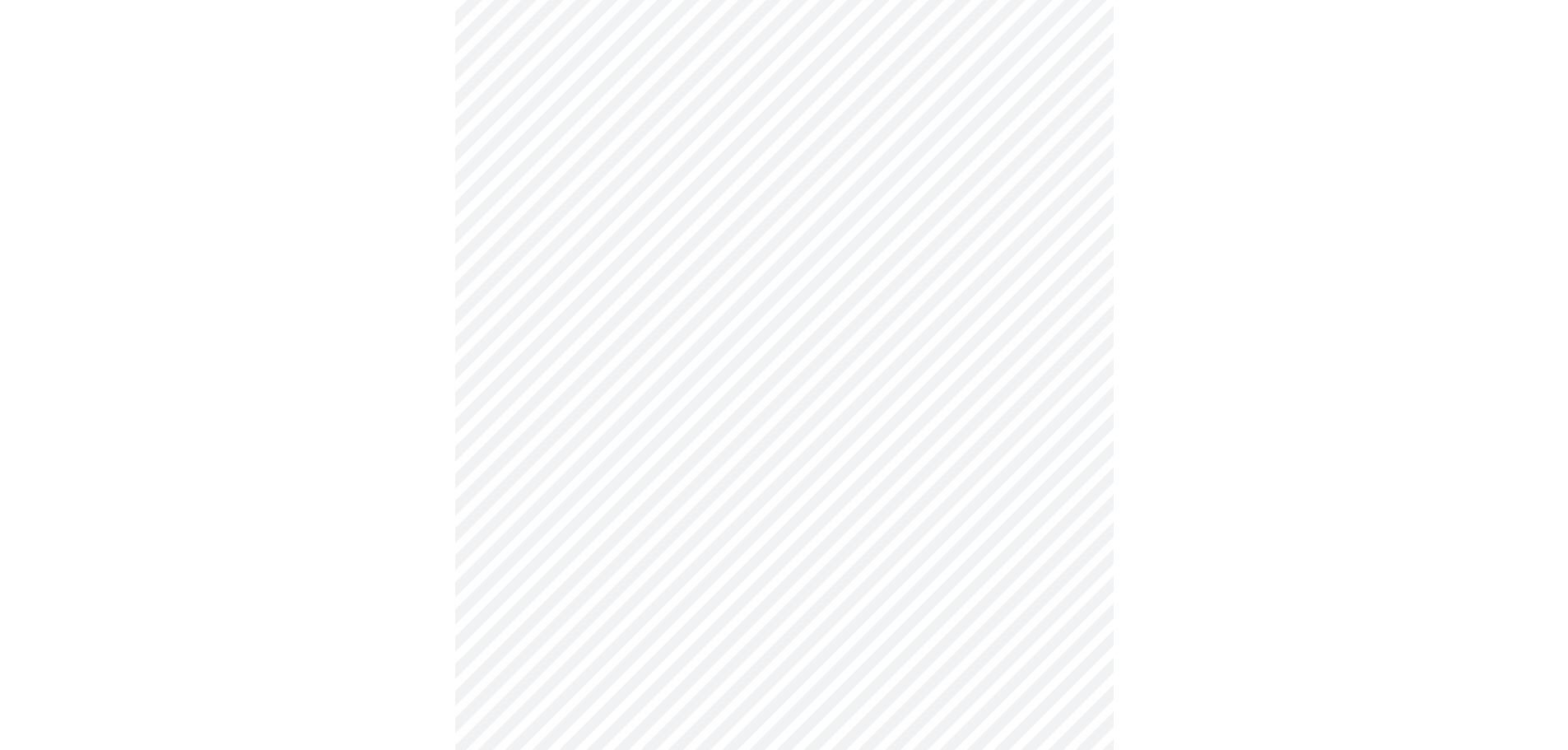
scroll to position [823, 0]
click at [752, 674] on body "MyMenopauseRx Appointments Messaging Labs Uploads Medications Community Refer a…" at bounding box center [790, 186] width 1567 height 2006
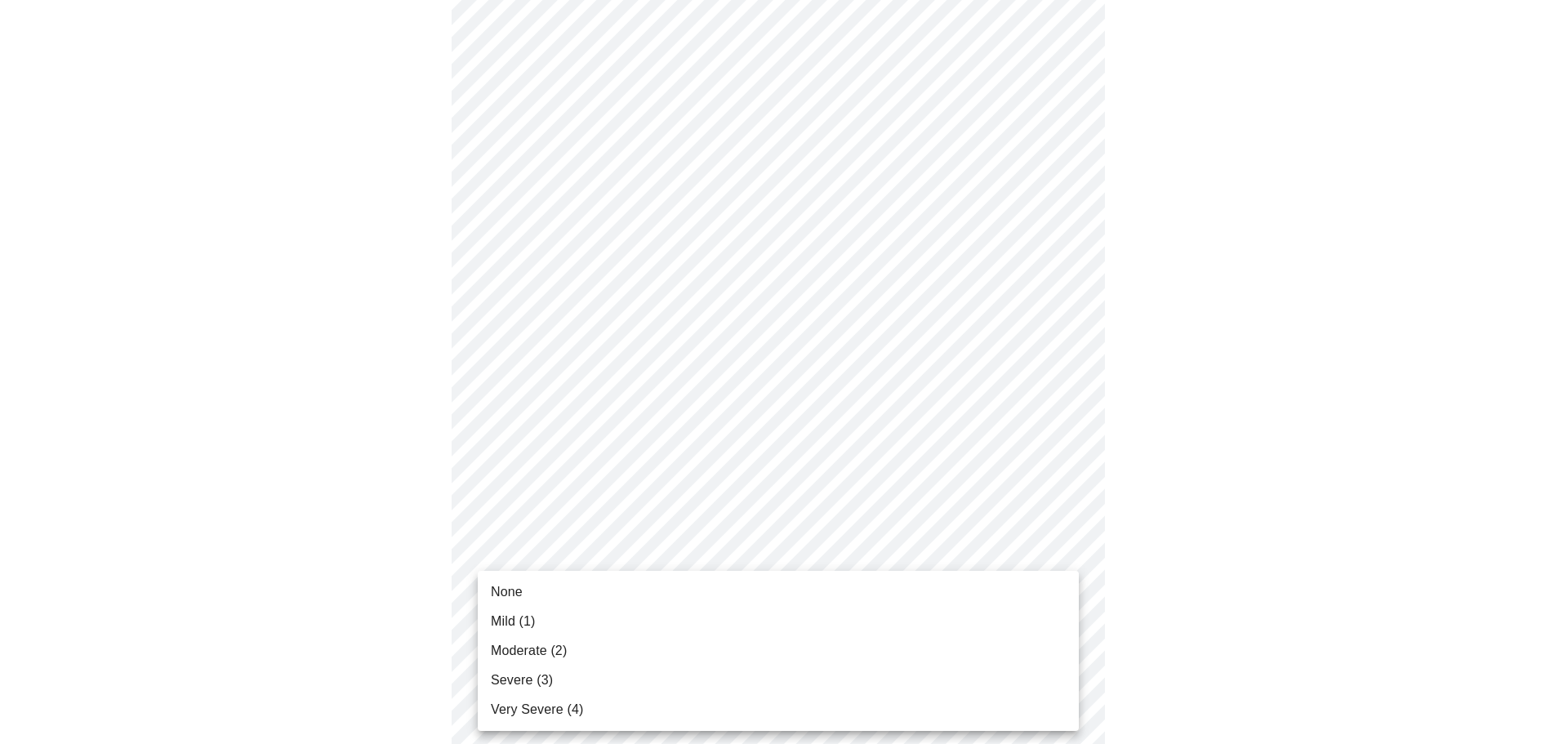
click at [640, 621] on li "Mild (1)" at bounding box center [778, 621] width 601 height 29
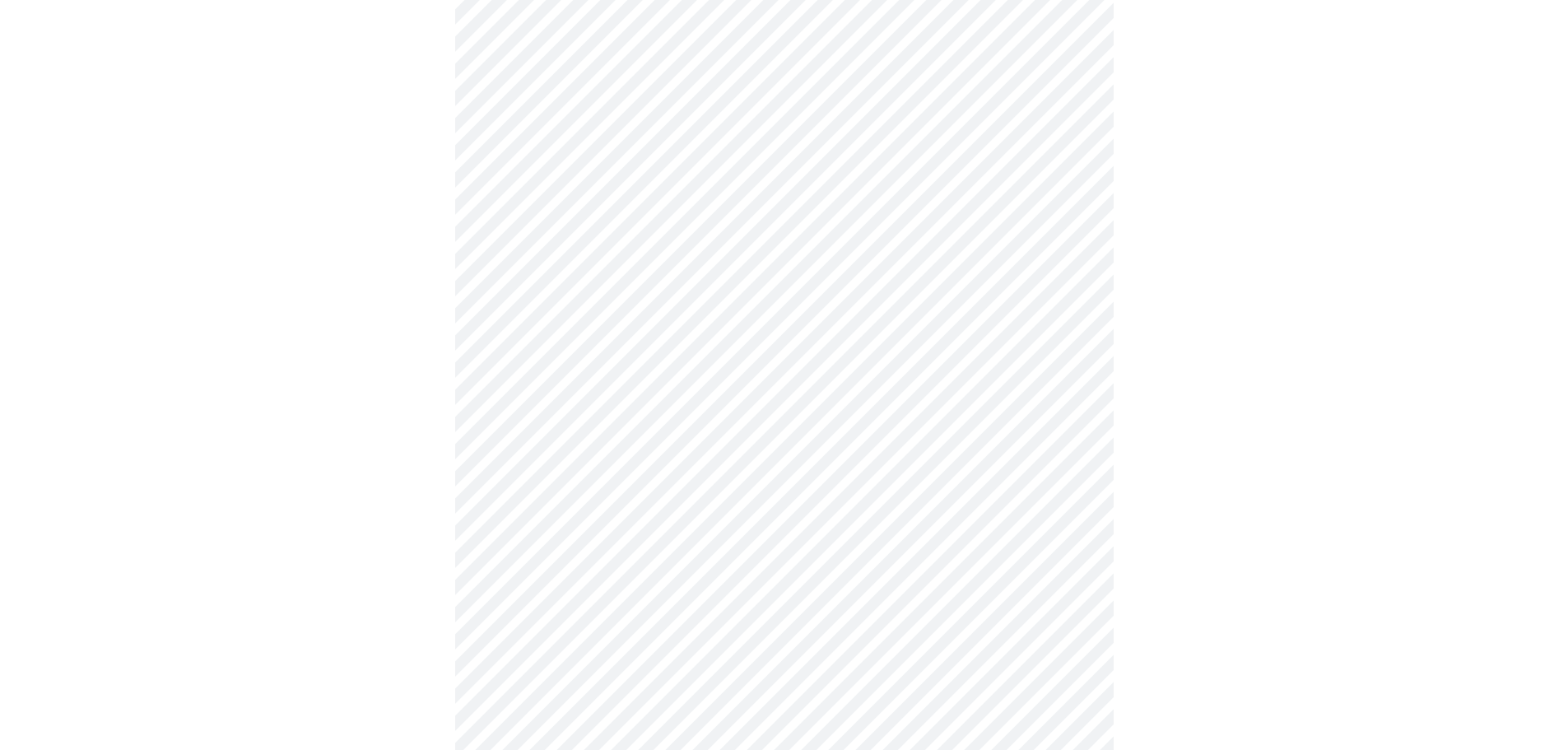
scroll to position [988, 0]
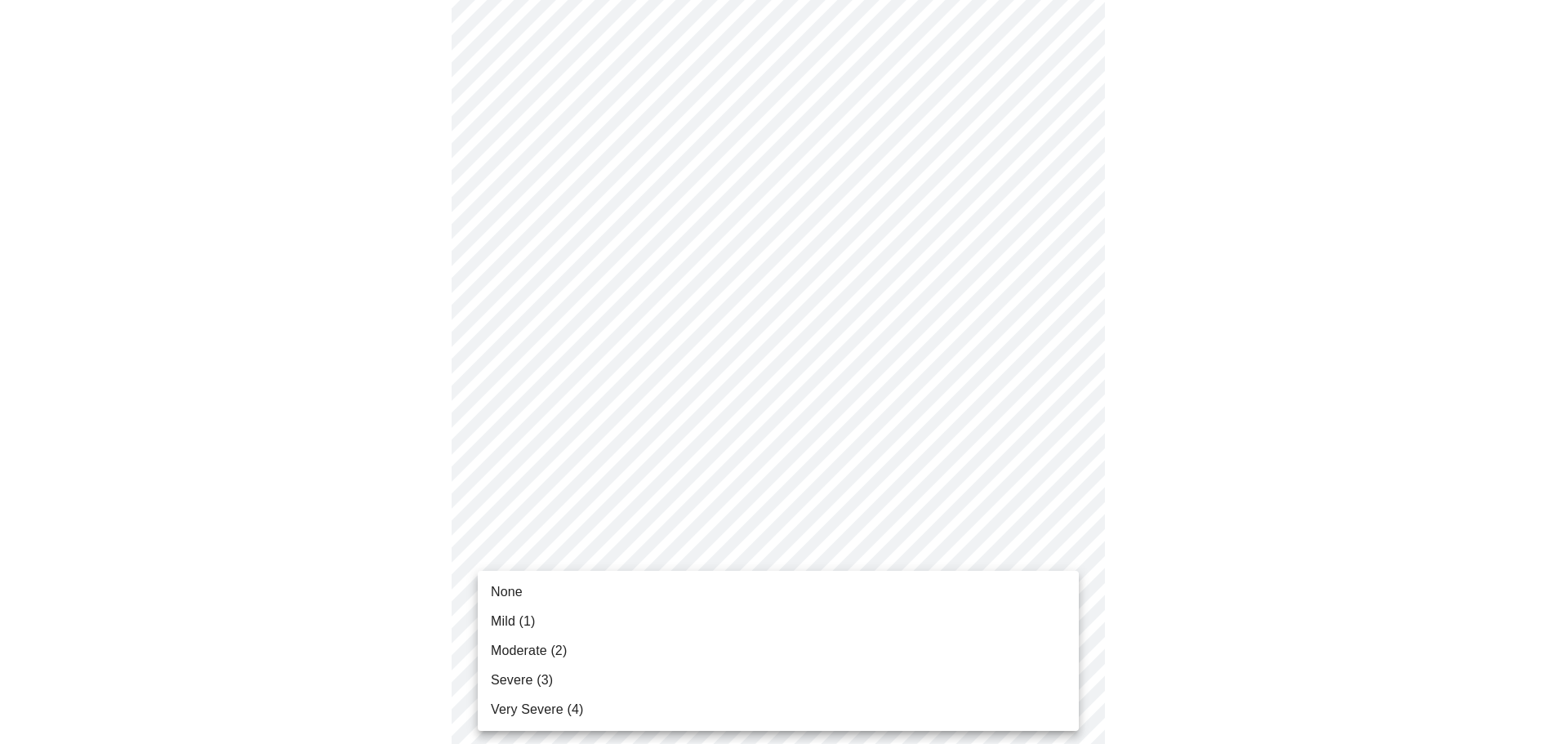
click at [706, 640] on body "MyMenopauseRx Appointments Messaging Labs Uploads Medications Community Refer a…" at bounding box center [784, 9] width 1554 height 1967
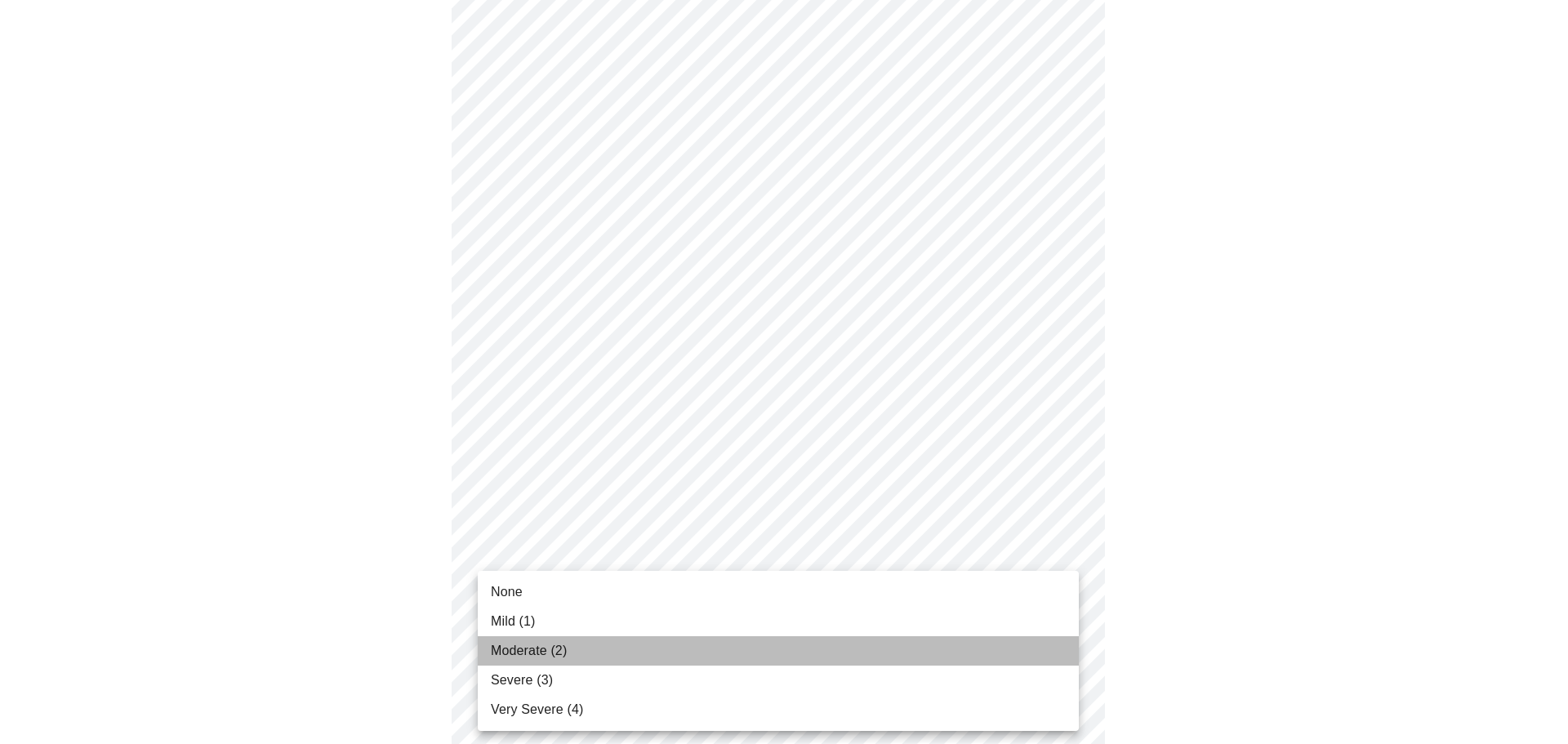
click at [633, 659] on li "Moderate (2)" at bounding box center [778, 651] width 601 height 29
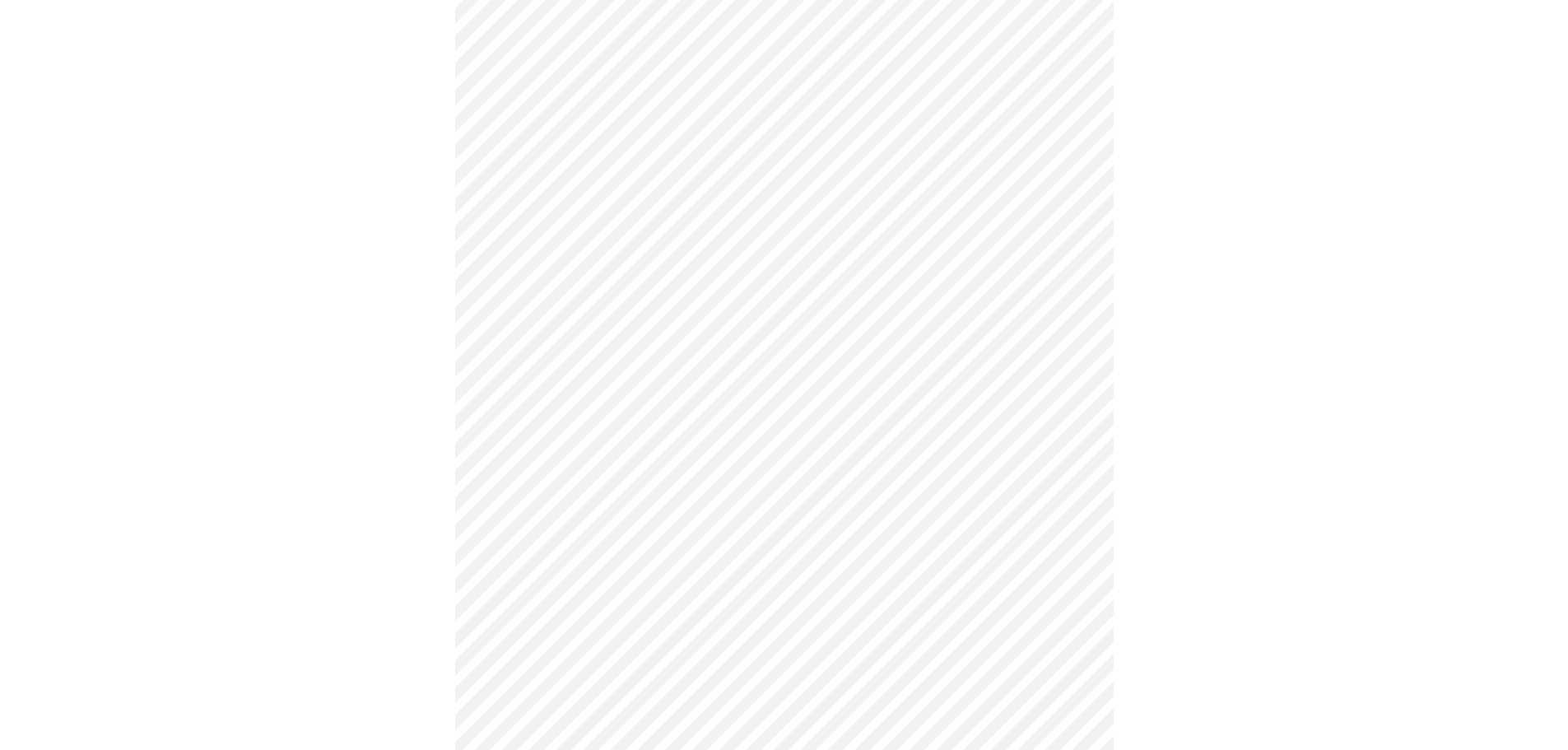
scroll to position [1153, 0]
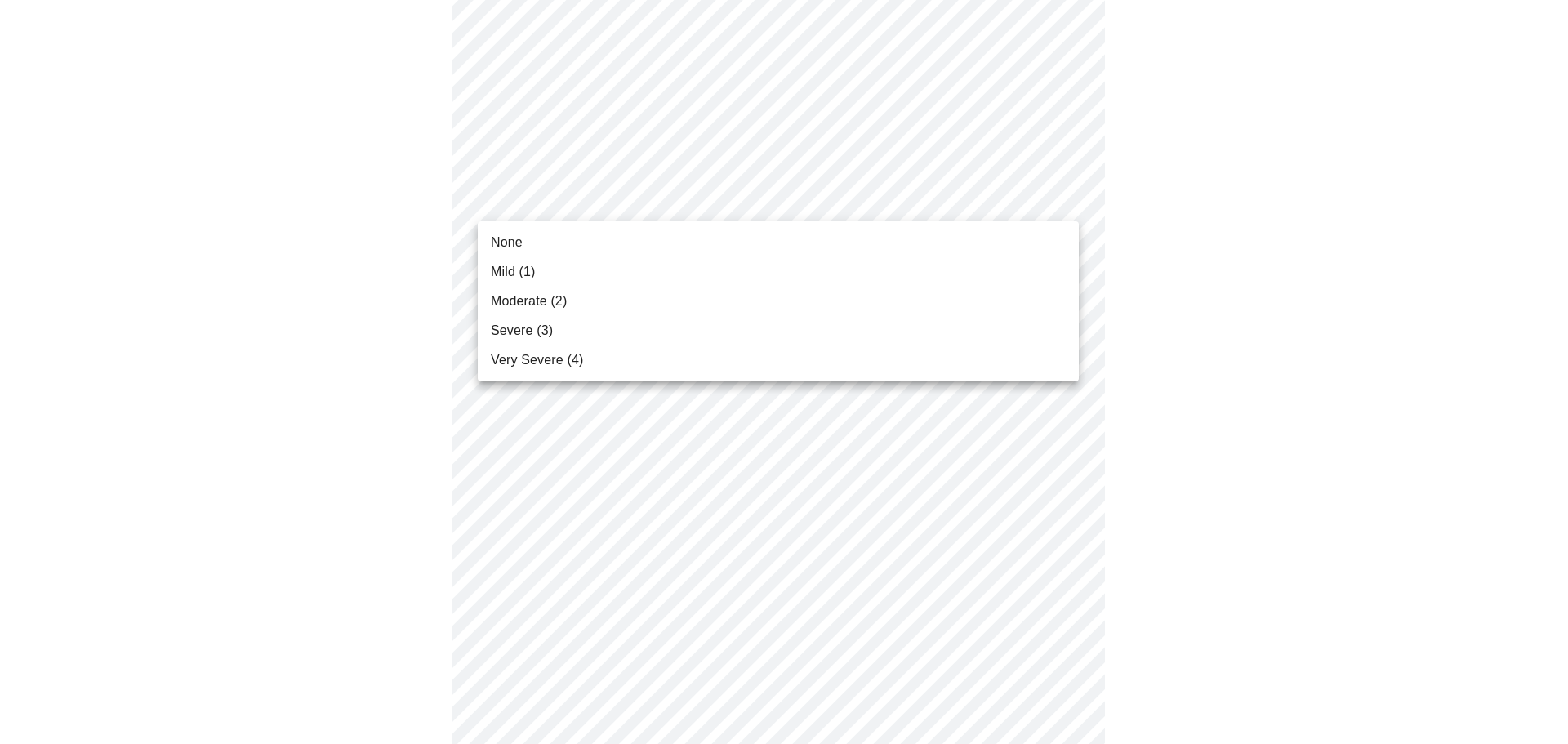
click at [587, 241] on li "None" at bounding box center [778, 243] width 601 height 29
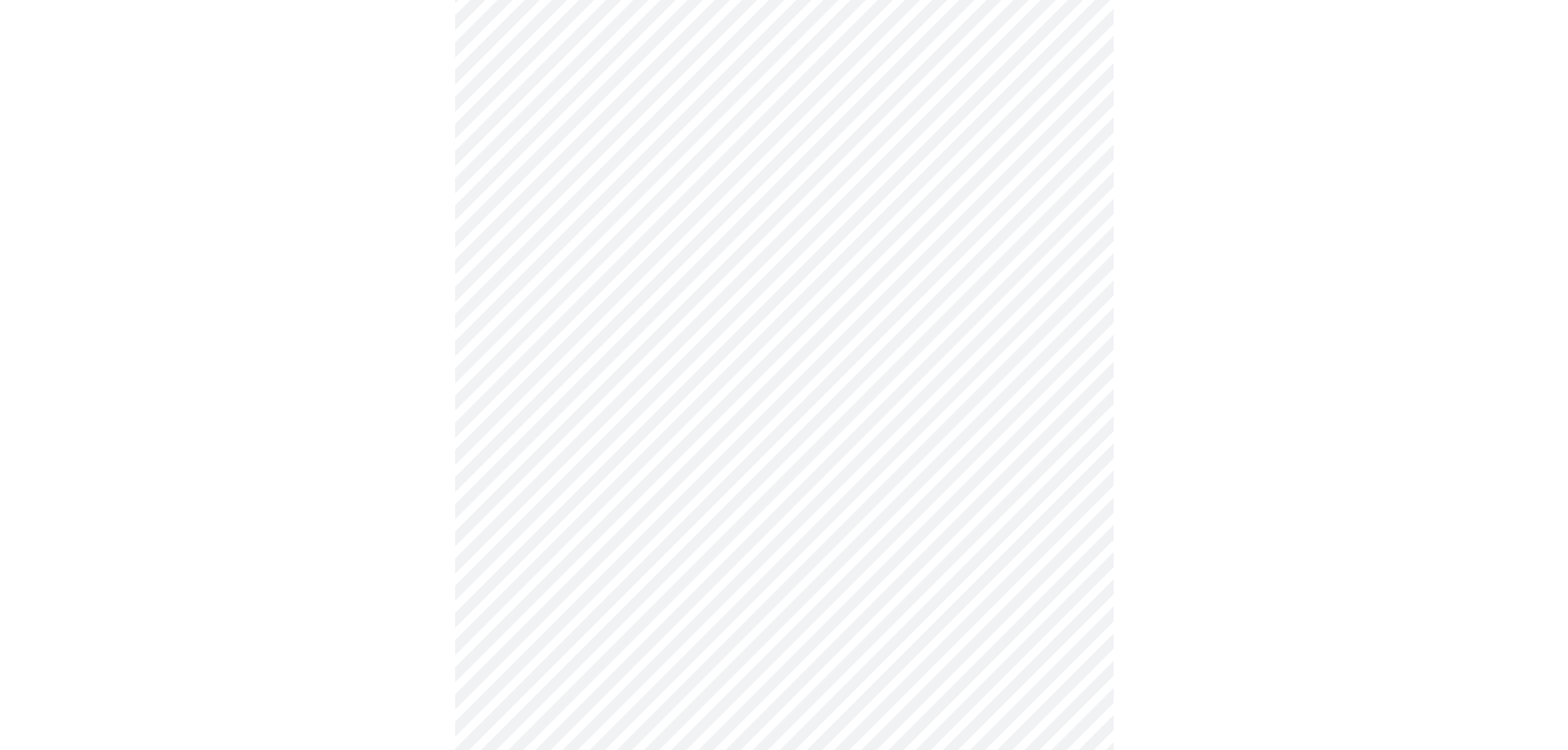
scroll to position [412, 0]
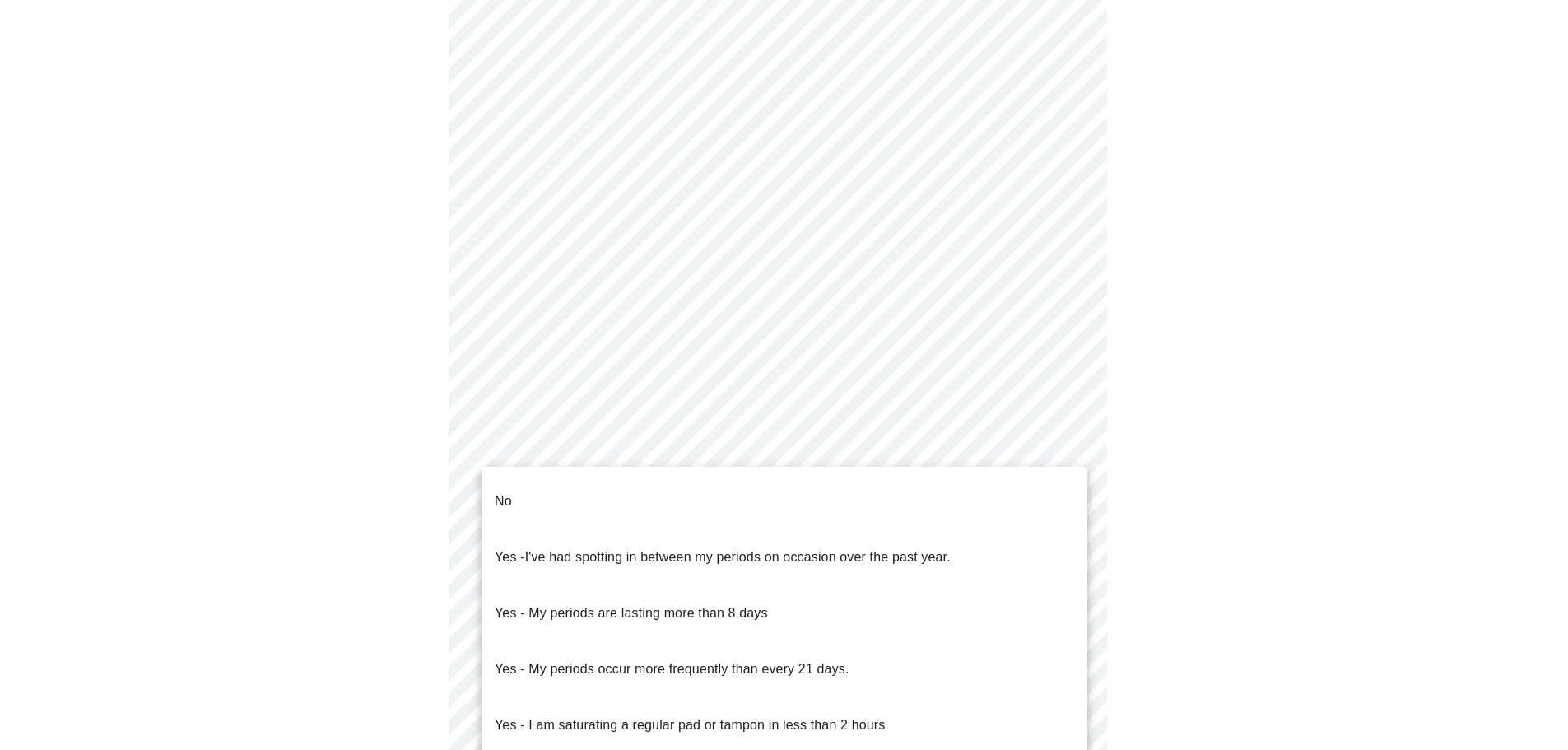
click at [812, 577] on body "MyMenopauseRx Appointments Messaging Labs Uploads Medications Community Refer a…" at bounding box center [784, 408] width 1555 height 1625
click at [583, 490] on li "No" at bounding box center [784, 501] width 606 height 56
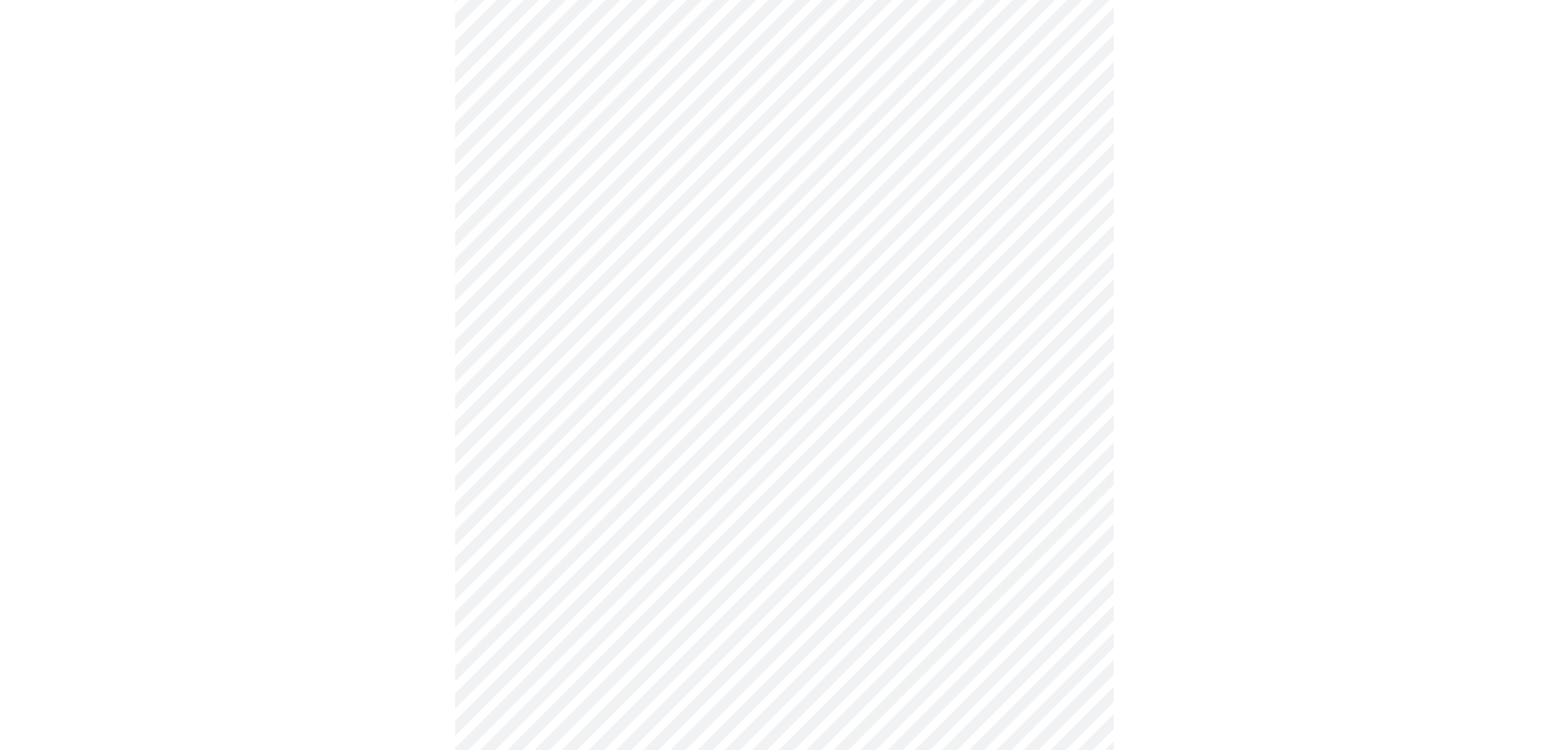
scroll to position [576, 0]
click at [672, 555] on body "MyMenopauseRx Appointments Messaging Labs Uploads Medications Community Refer a…" at bounding box center [790, 238] width 1567 height 1615
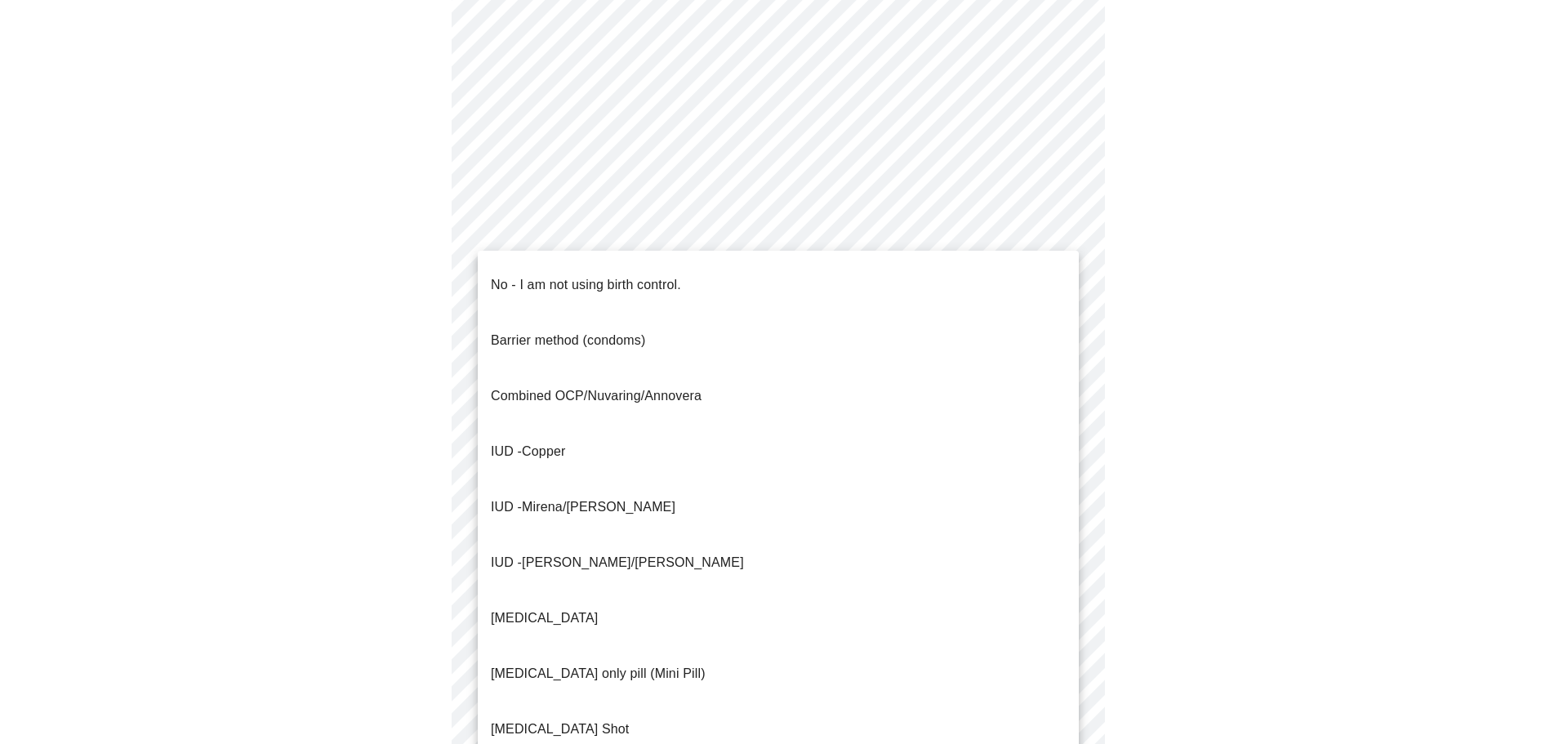
click at [533, 281] on p "No - I am not using birth control." at bounding box center [586, 285] width 191 height 20
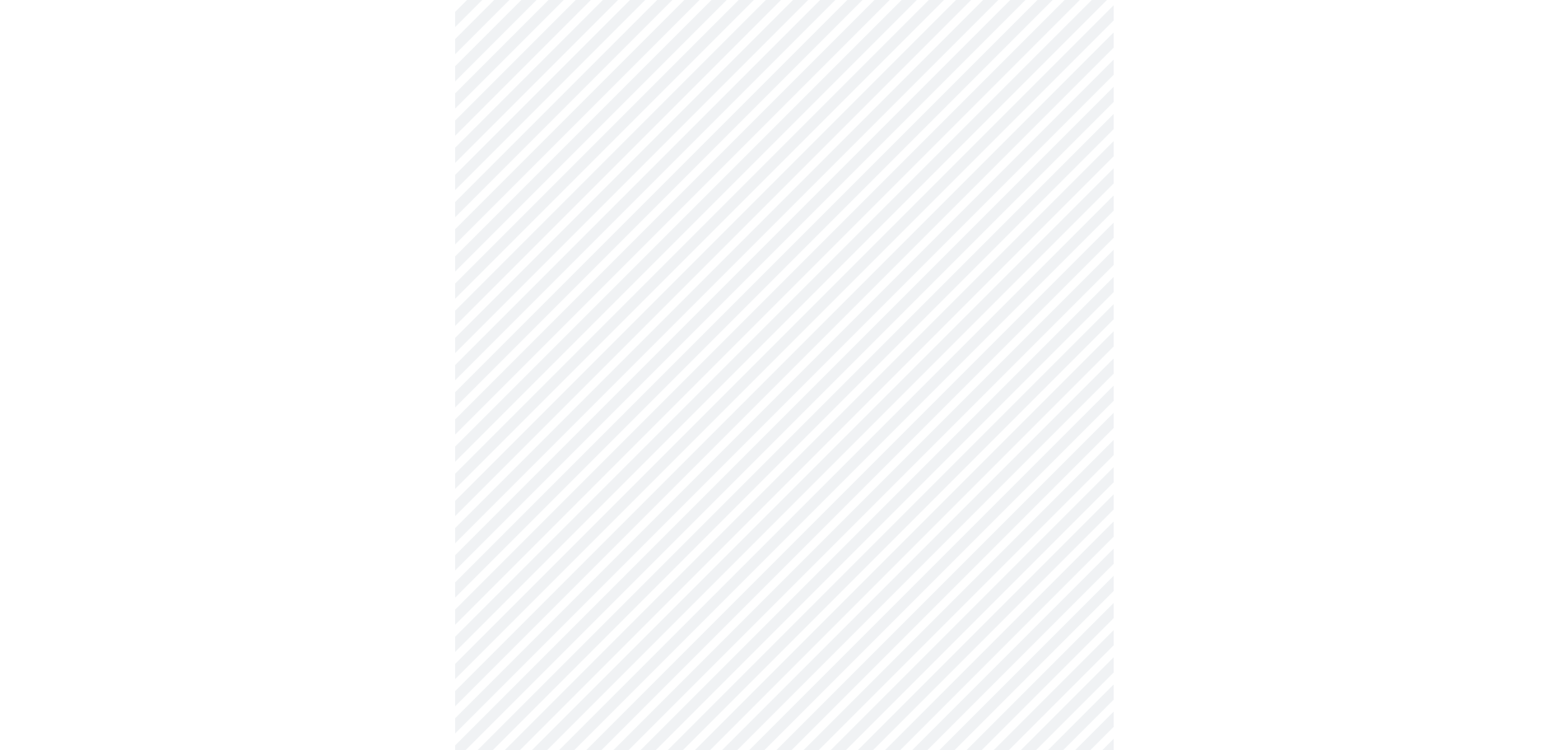
scroll to position [741, 0]
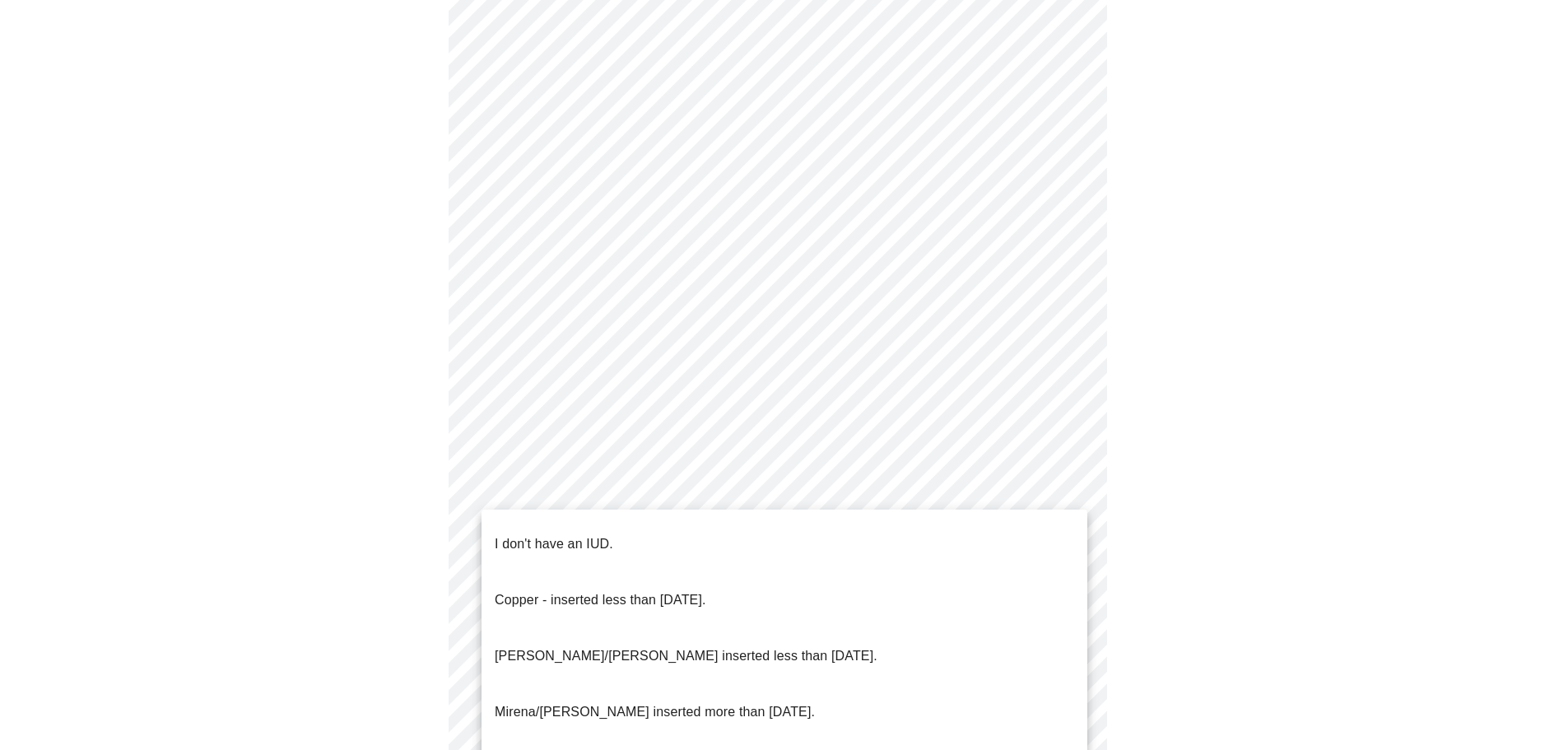
click at [678, 492] on body "MyMenopauseRx Appointments Messaging Labs Uploads Medications Community Refer a…" at bounding box center [784, 69] width 1555 height 1606
click at [539, 535] on p "I don't have an IUD." at bounding box center [553, 545] width 118 height 20
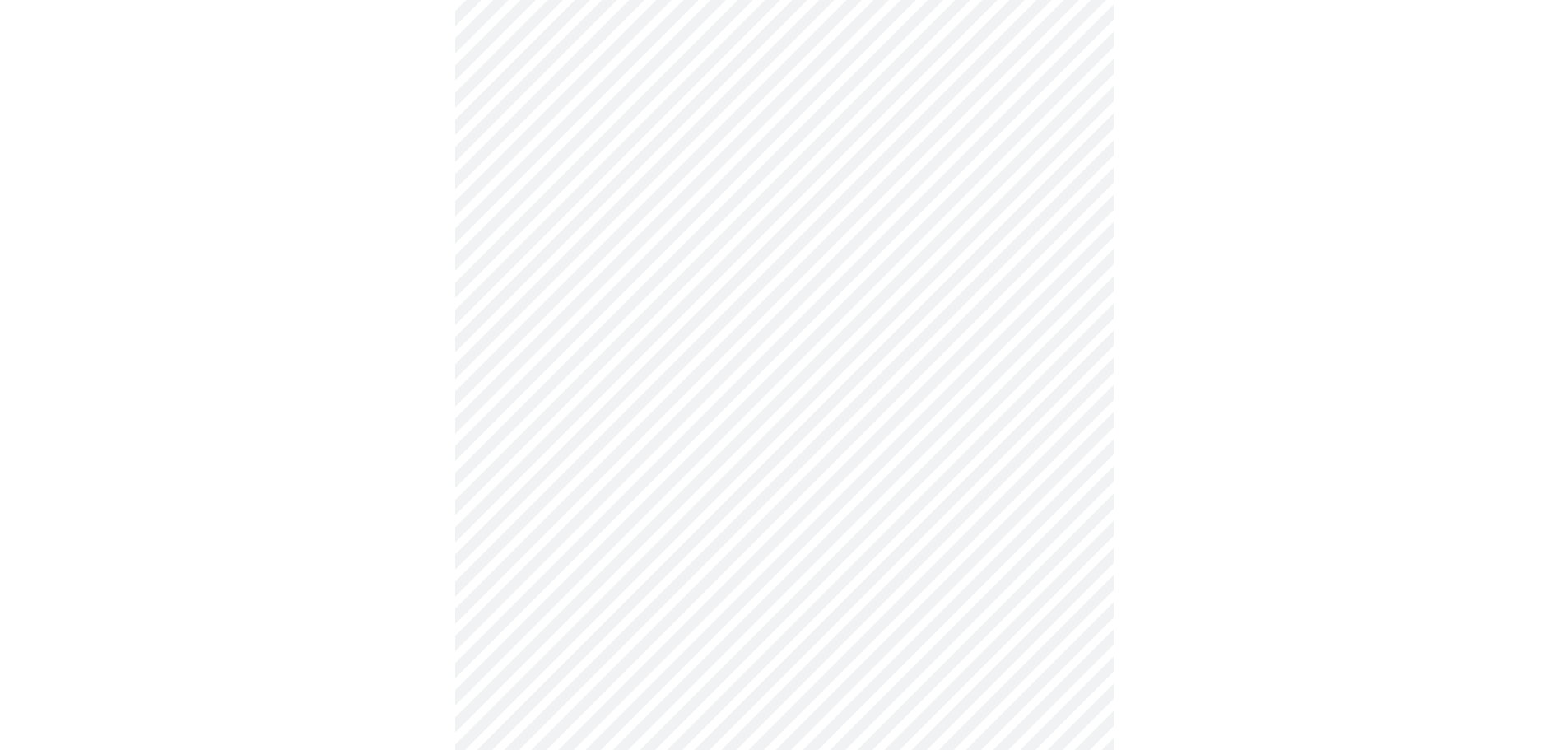
scroll to position [823, 0]
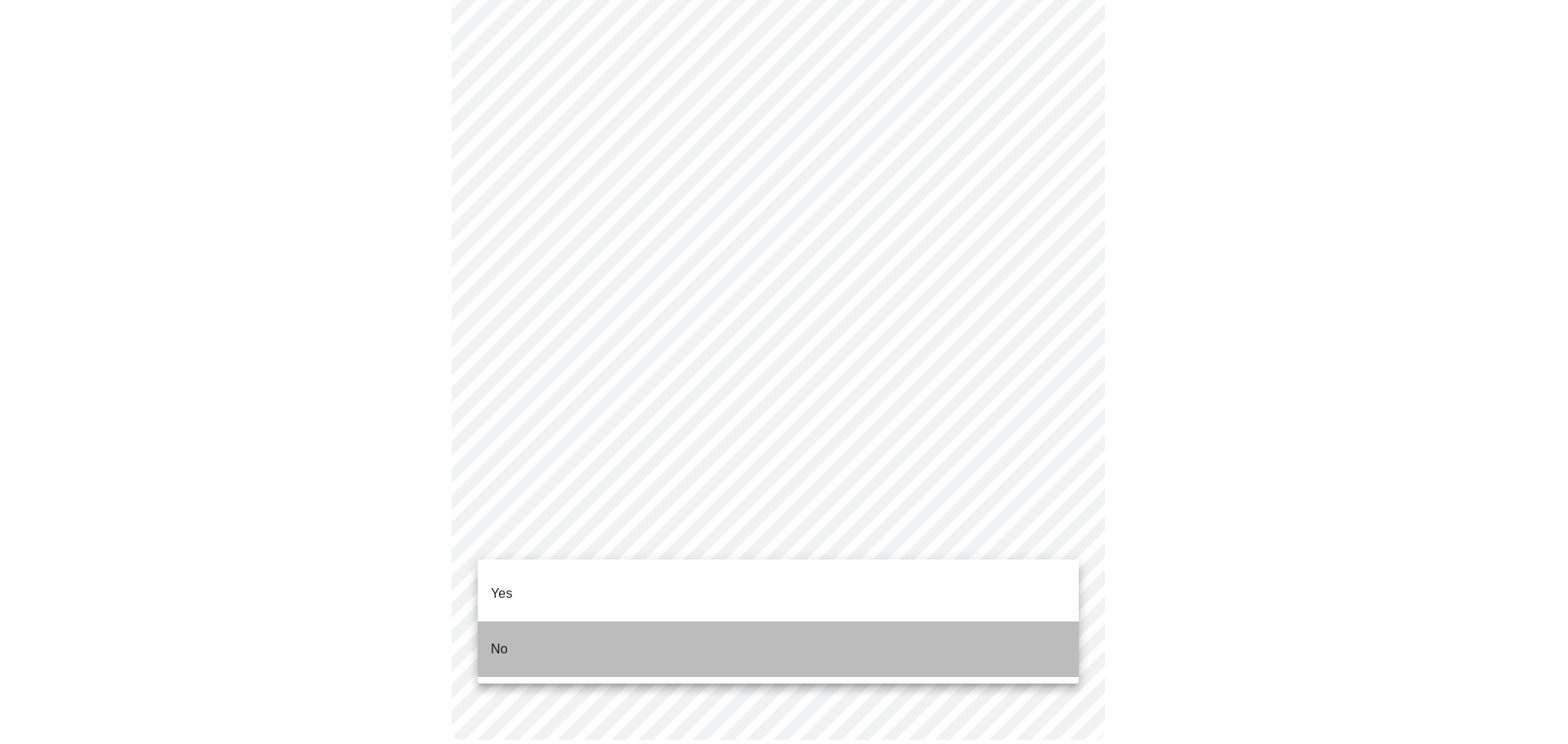
click at [567, 621] on li "No" at bounding box center [778, 649] width 601 height 55
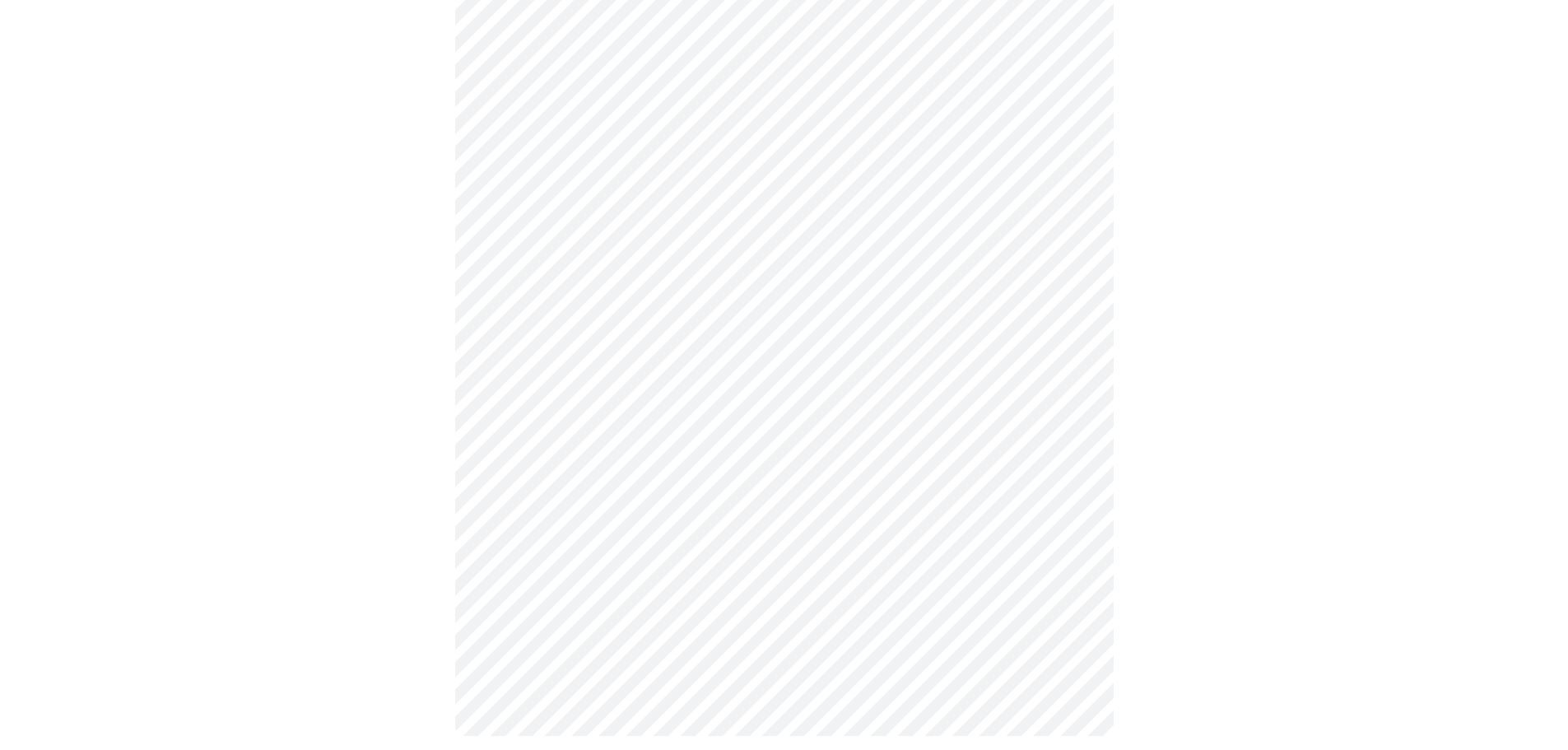
scroll to position [0, 0]
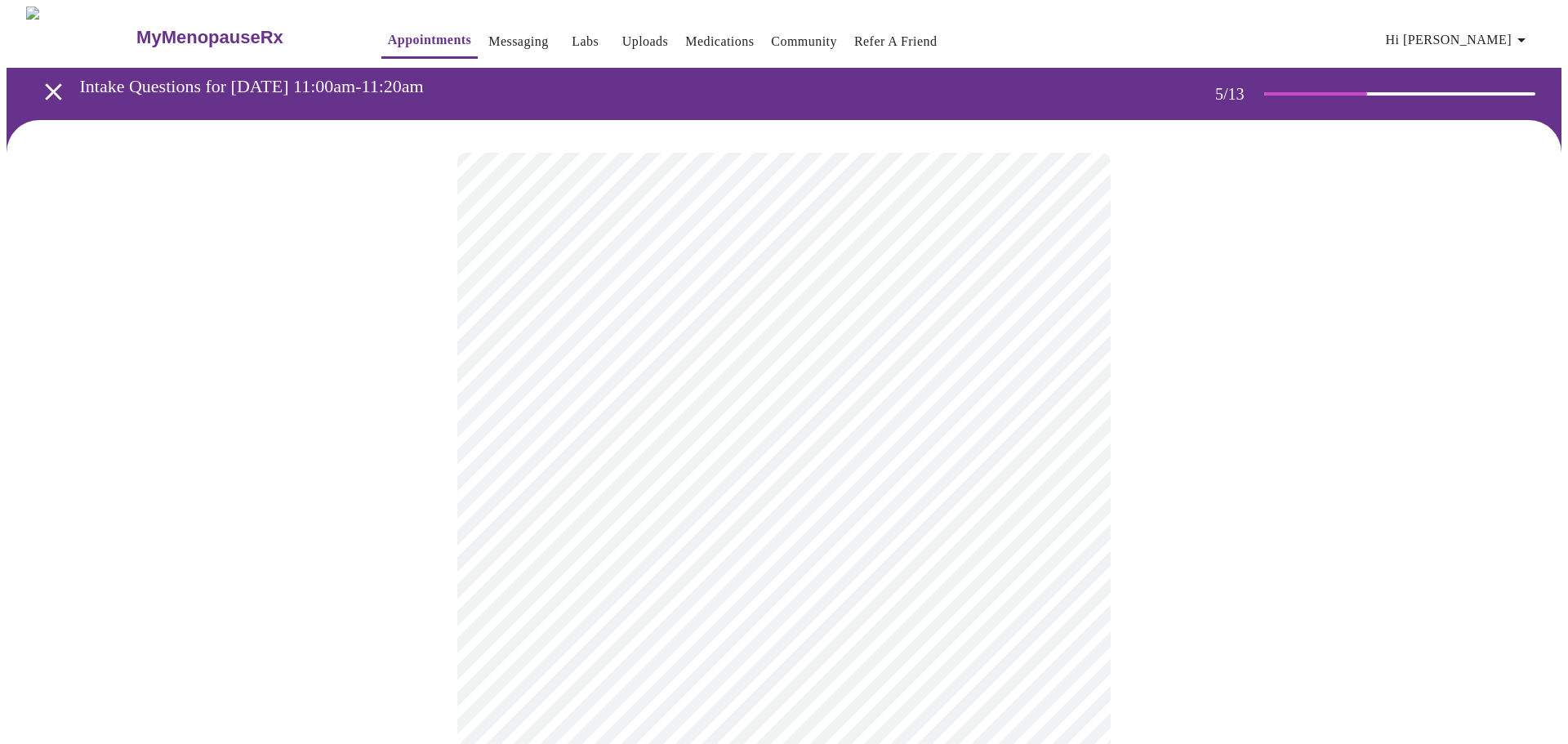
click at [849, 432] on body "MyMenopauseRx Appointments Messaging Labs Uploads Medications Community Refer a…" at bounding box center [784, 610] width 1554 height 1207
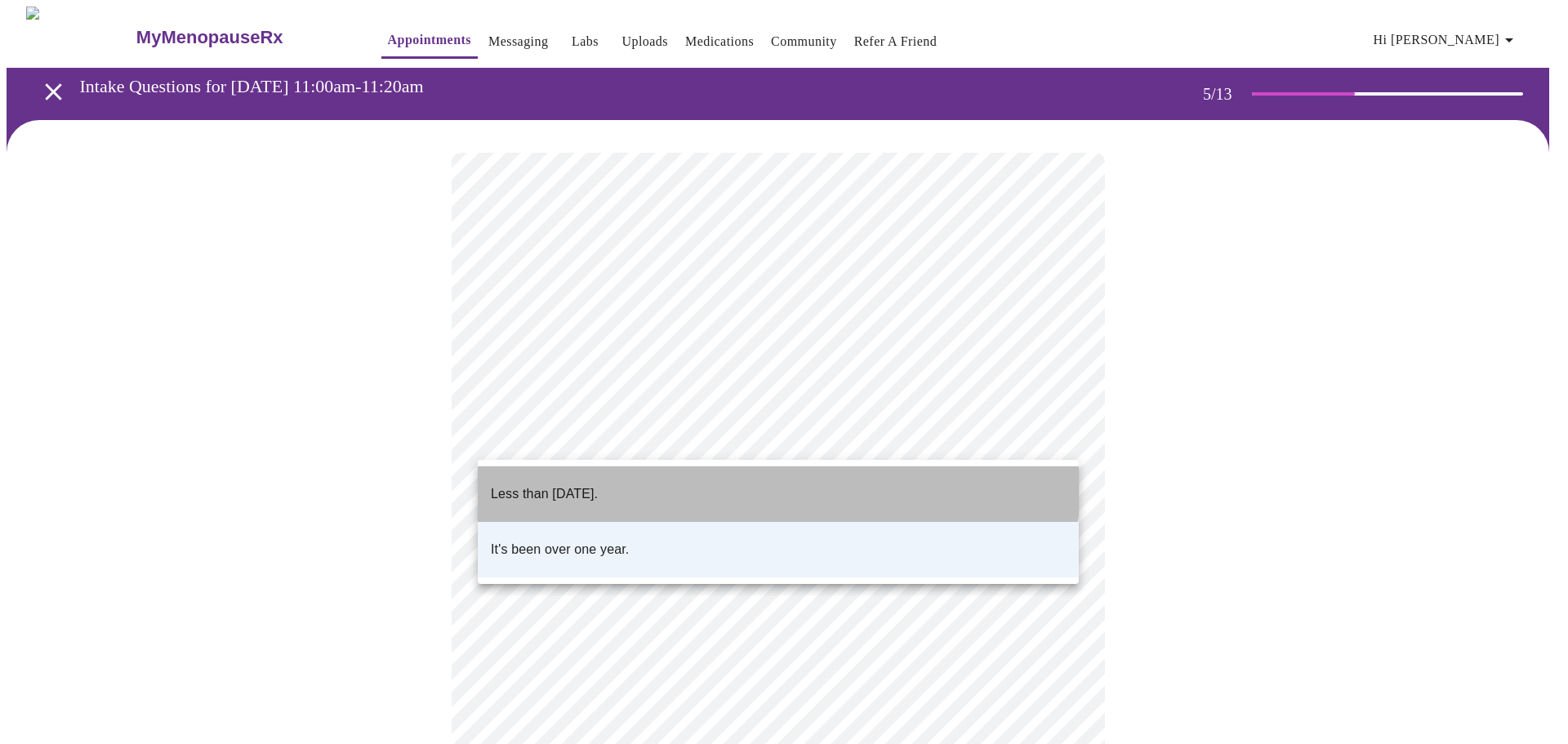
click at [654, 478] on li "Less than [DATE]." at bounding box center [778, 493] width 601 height 55
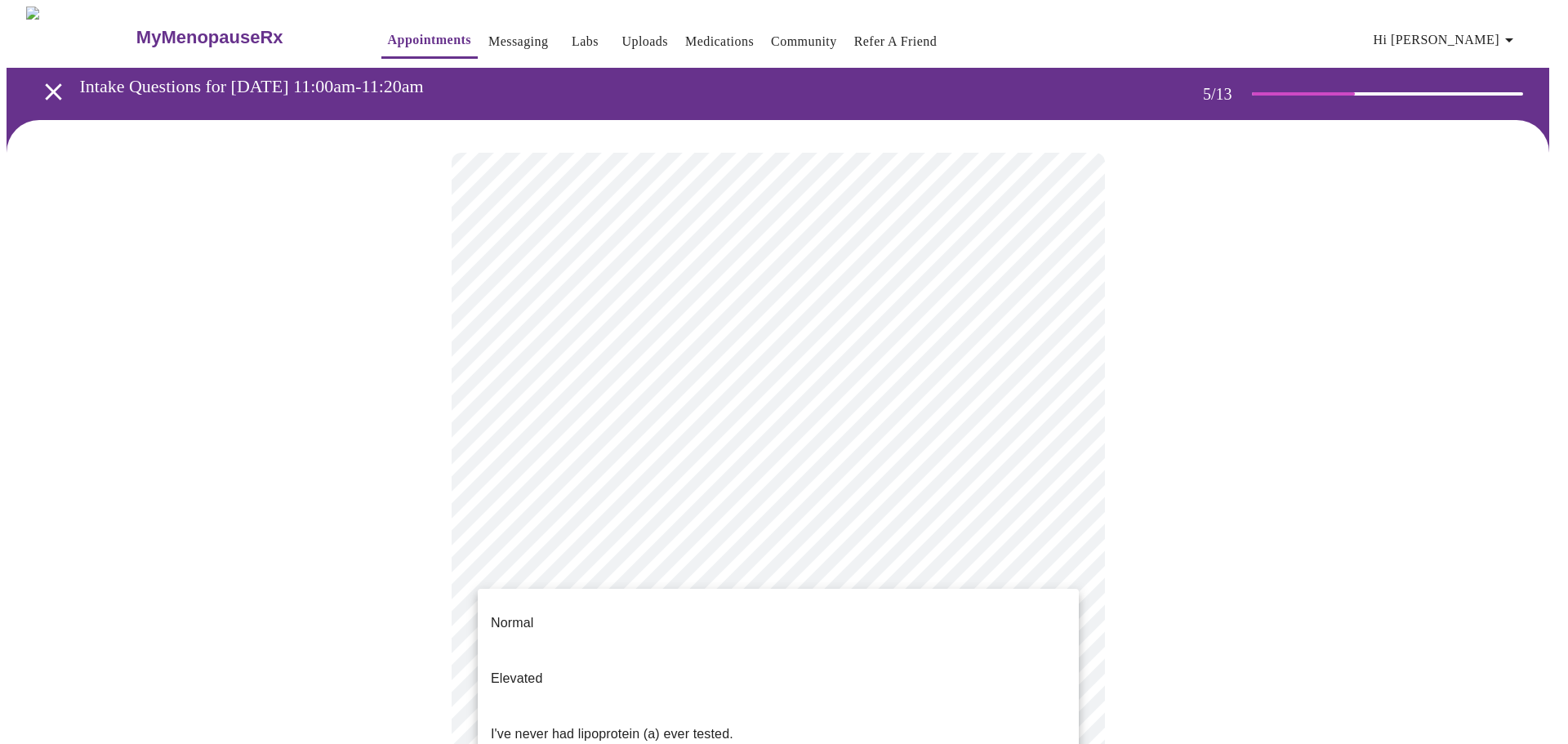
click at [617, 569] on body "MyMenopauseRx Appointments Messaging Labs Uploads Medications Community Refer a…" at bounding box center [784, 610] width 1554 height 1207
click at [657, 610] on li "Normal" at bounding box center [778, 623] width 601 height 55
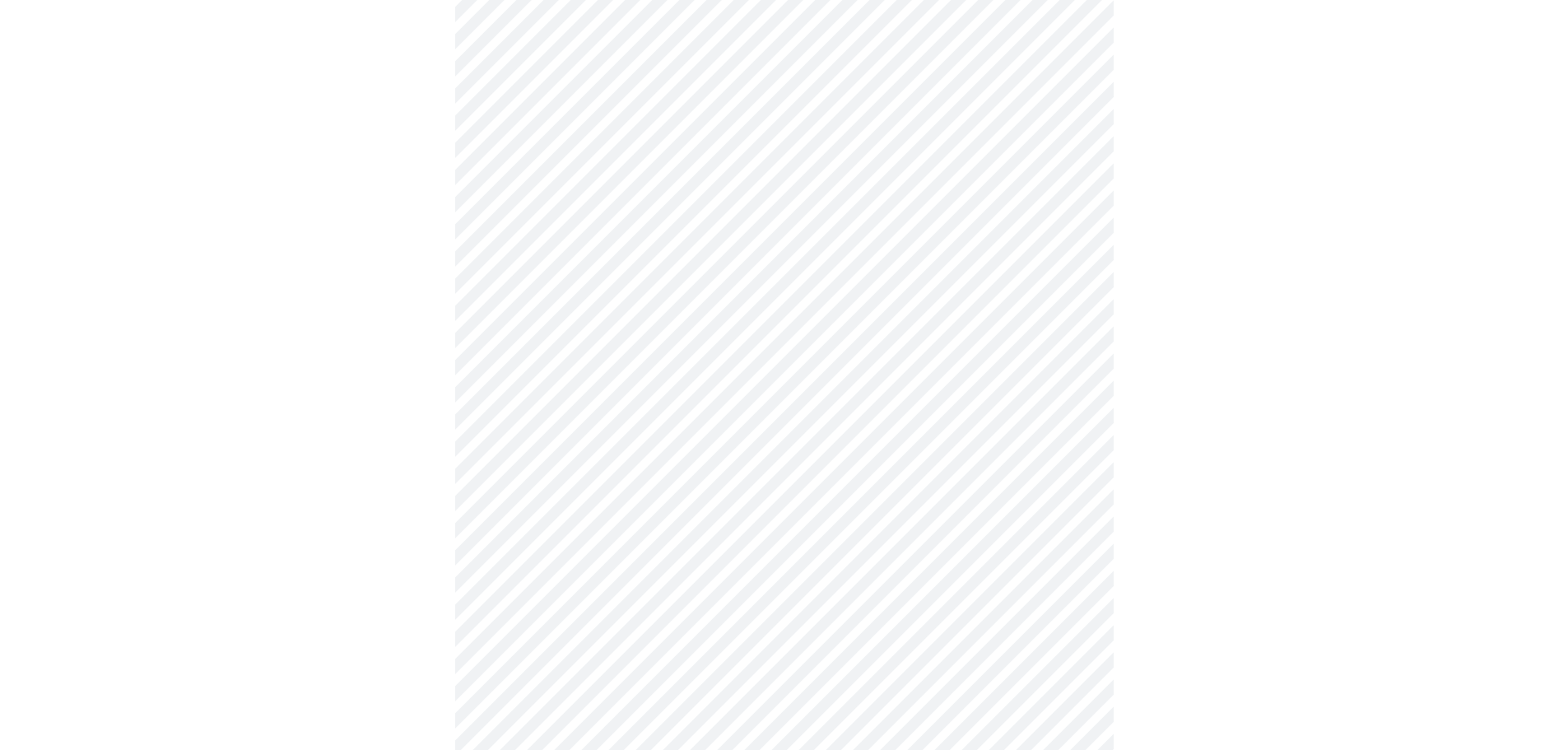
scroll to position [3953, 0]
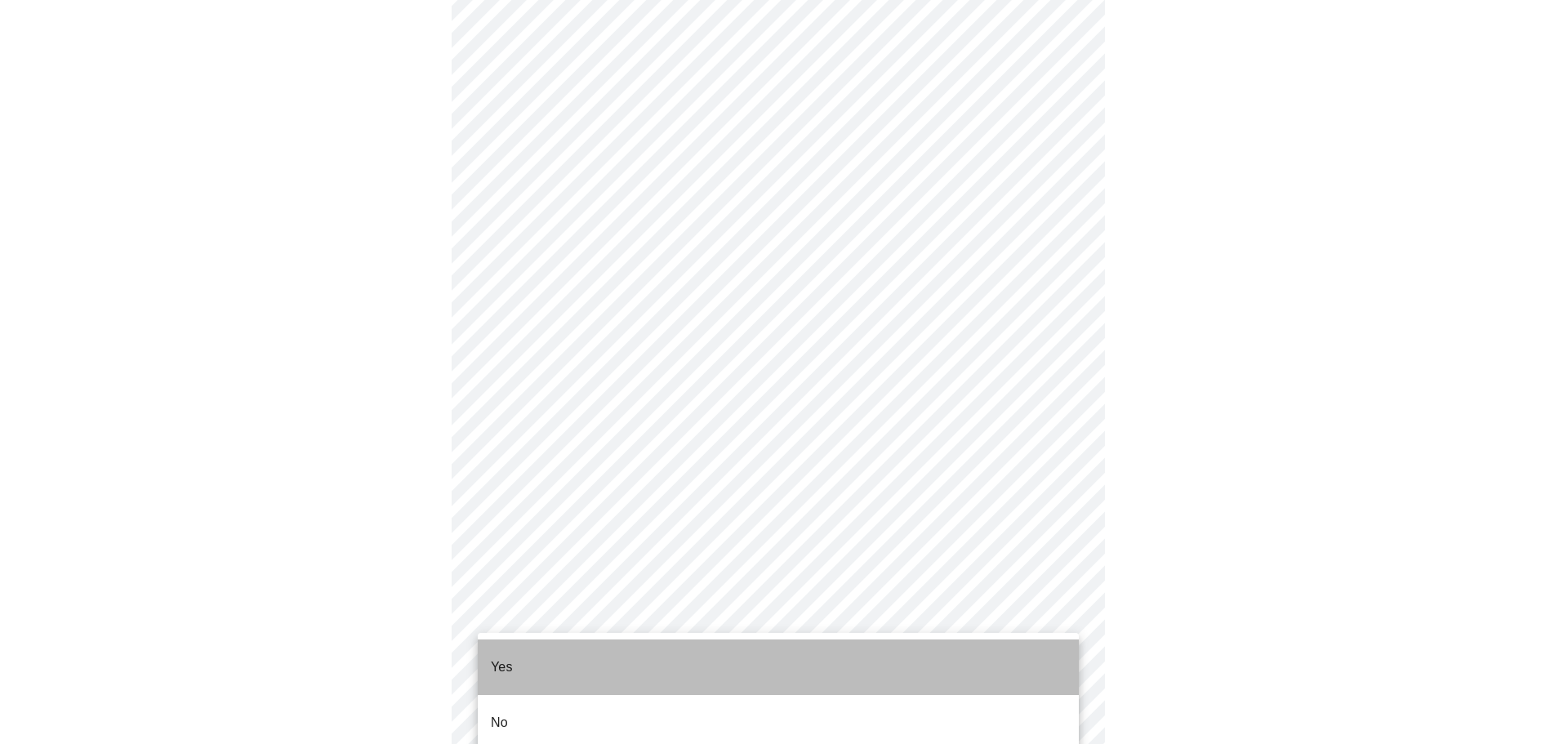
click at [597, 668] on li "Yes" at bounding box center [778, 667] width 601 height 55
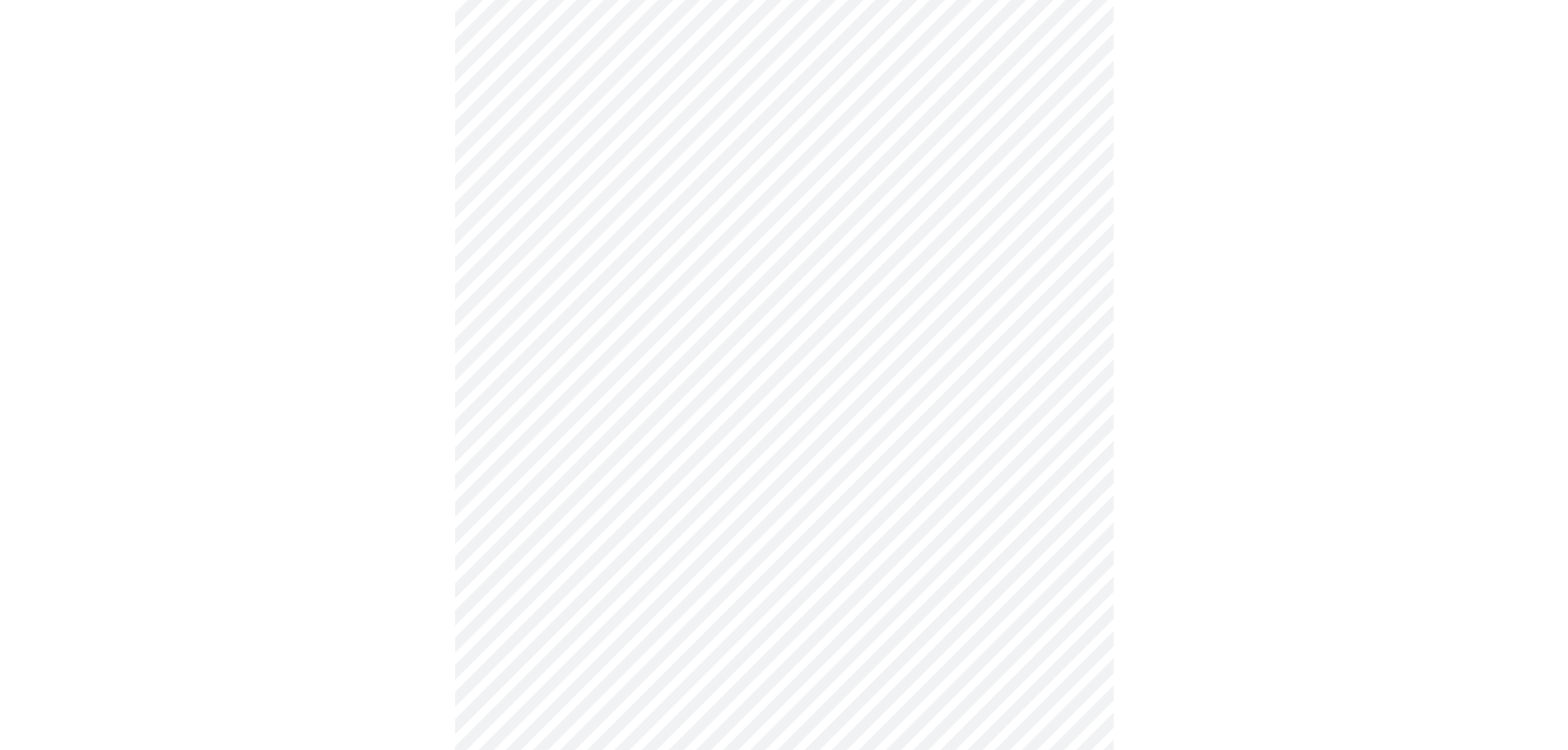
scroll to position [704, 0]
